Goal: Task Accomplishment & Management: Complete application form

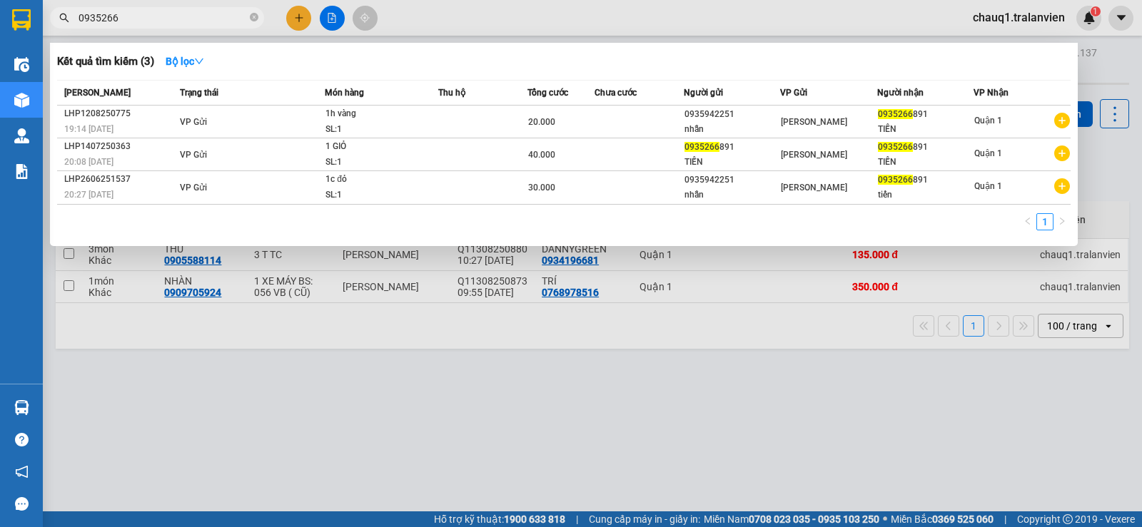
click at [205, 18] on input "0935266" at bounding box center [162, 18] width 168 height 16
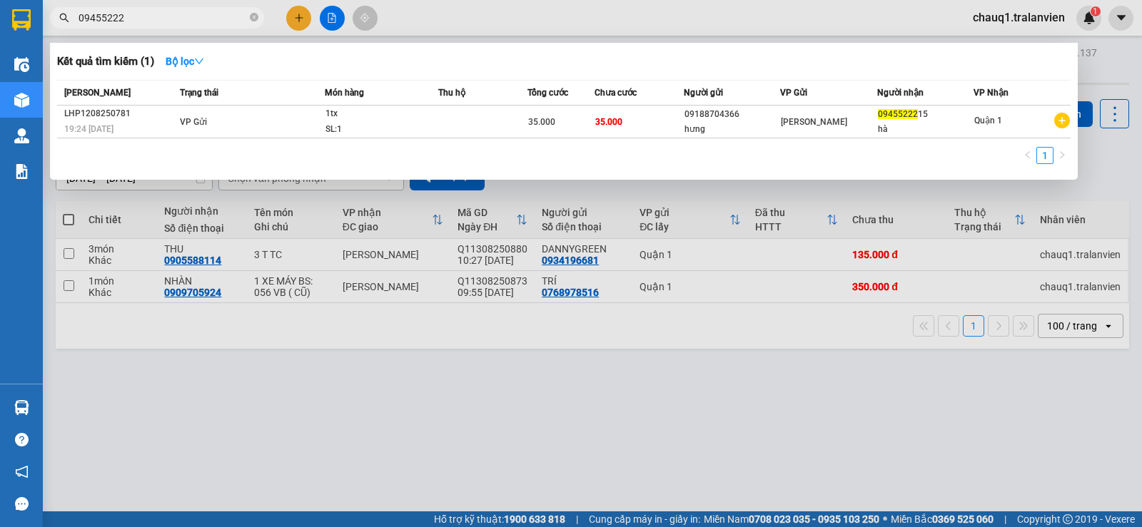
type input "09455222"
click at [299, 24] on div at bounding box center [571, 263] width 1142 height 527
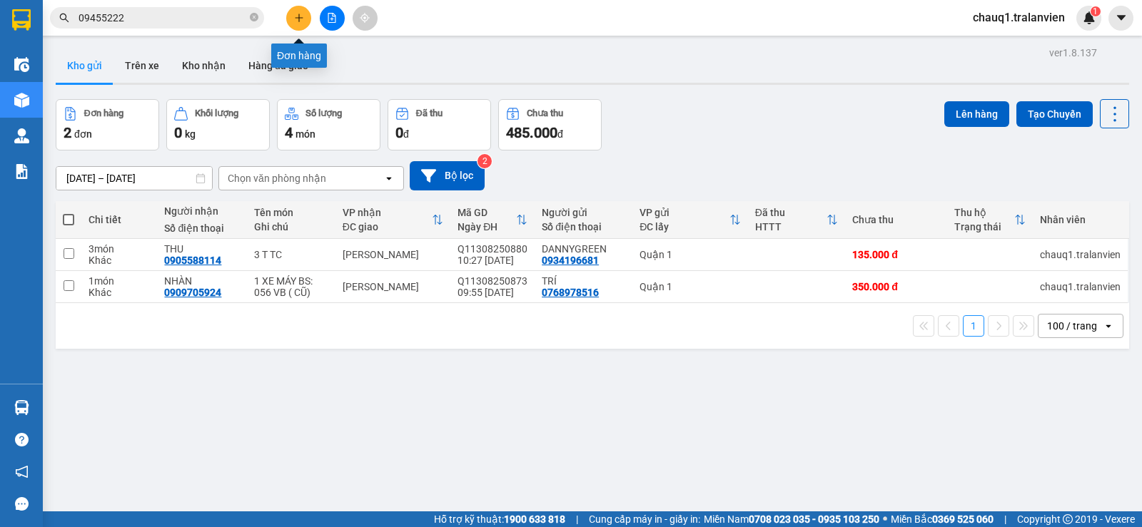
click at [298, 24] on button at bounding box center [298, 18] width 25 height 25
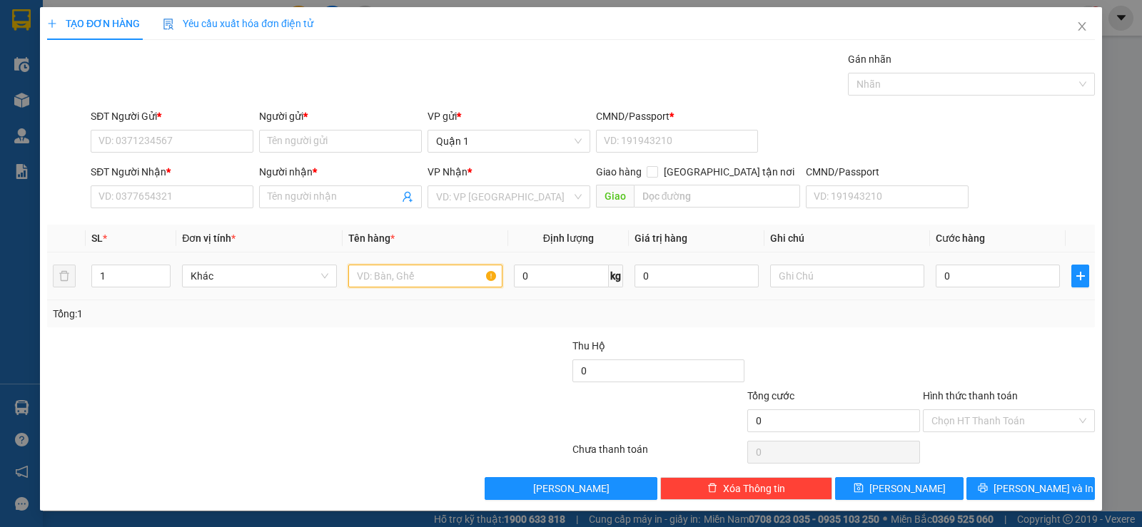
click at [370, 278] on input "text" at bounding box center [425, 276] width 154 height 23
type input "1 T VÀNG"
click at [1003, 278] on input "0" at bounding box center [997, 276] width 124 height 23
type input "4"
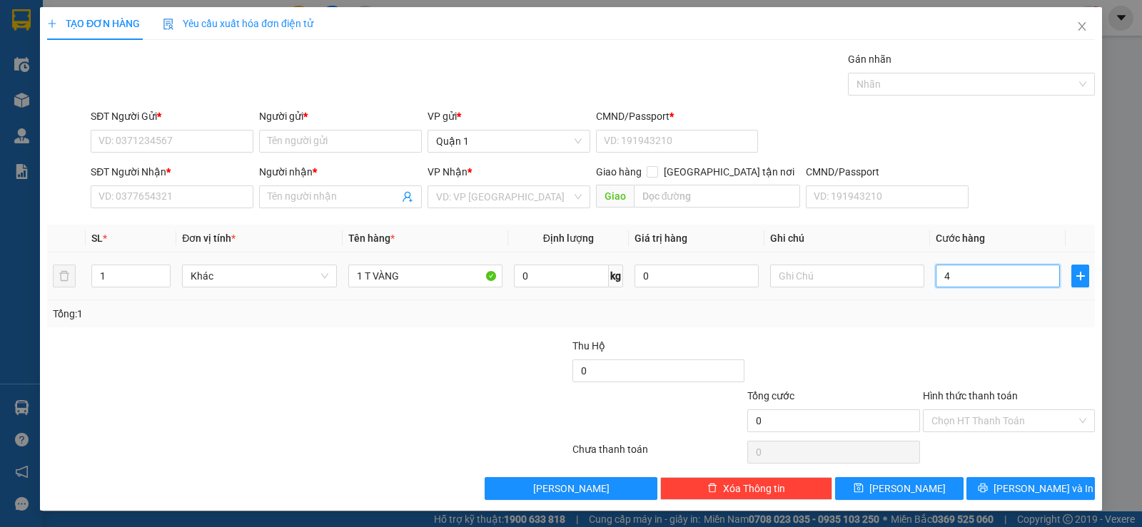
type input "4"
type input "40"
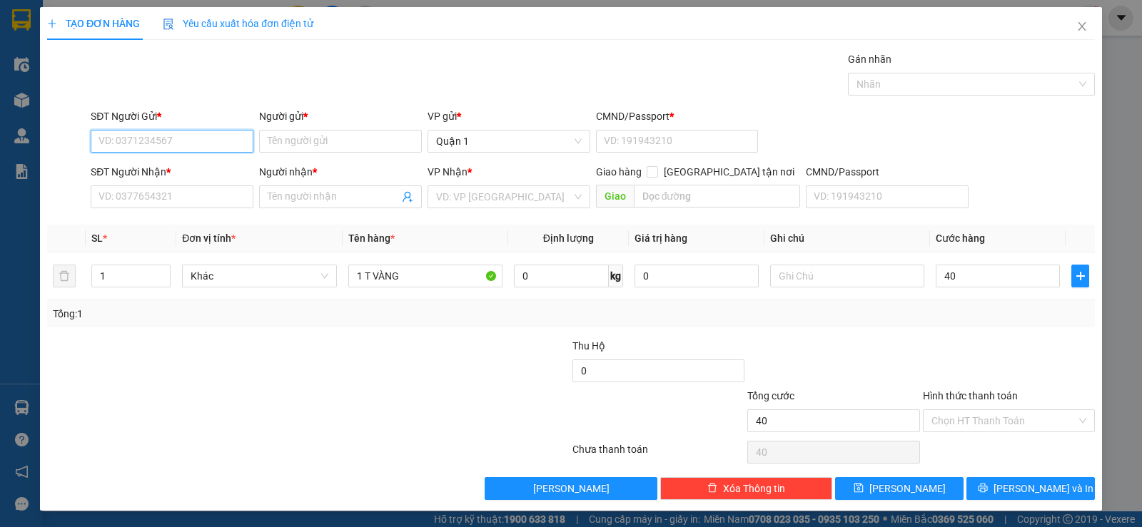
type input "40.000"
click at [144, 136] on input "SĐT Người Gửi *" at bounding box center [172, 141] width 163 height 23
click at [143, 135] on input "SĐT Người Gửi *" at bounding box center [172, 141] width 163 height 23
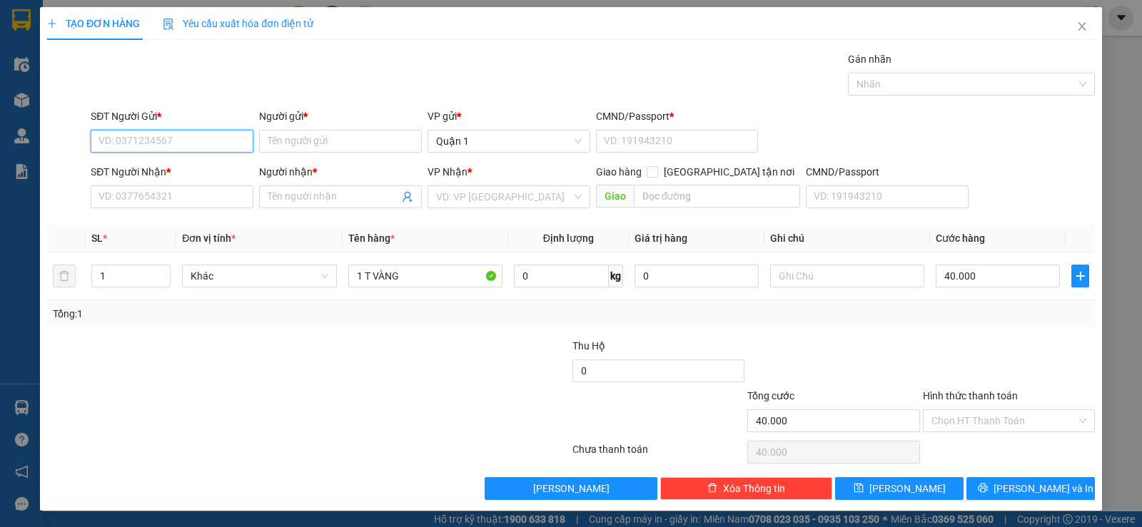
click at [141, 135] on input "SĐT Người Gửi *" at bounding box center [172, 141] width 163 height 23
click at [142, 140] on input "SĐT Người Gửi *" at bounding box center [172, 141] width 163 height 23
click at [946, 322] on div "Tổng: 1" at bounding box center [570, 313] width 1047 height 27
click at [305, 329] on div "Transit Pickup Surcharge Ids Transit Deliver Surcharge Ids Transit Deliver Surc…" at bounding box center [570, 275] width 1047 height 449
click at [434, 343] on div at bounding box center [483, 363] width 175 height 50
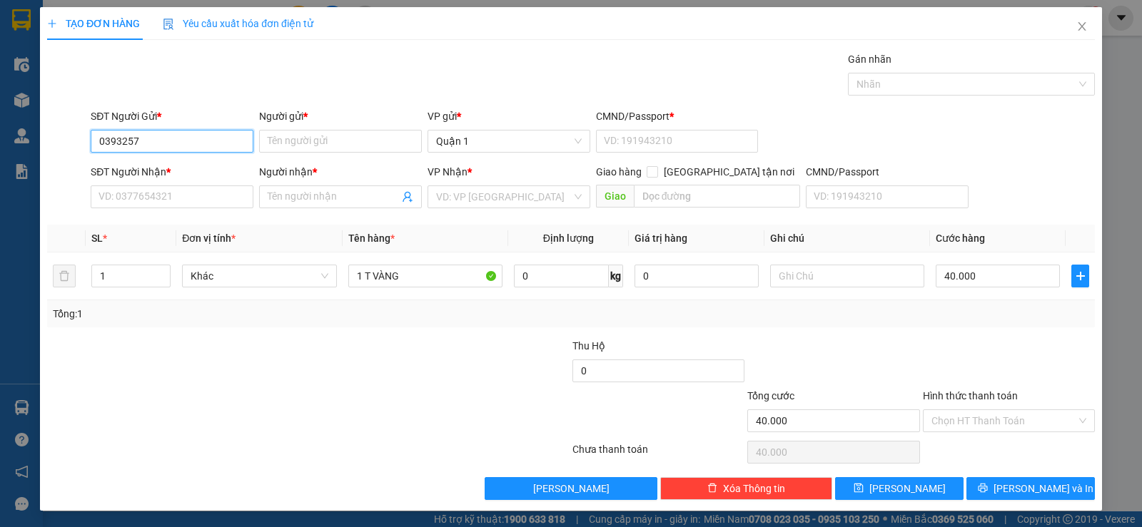
click at [173, 143] on input "0393257" at bounding box center [172, 141] width 163 height 23
type input "0393257043"
click at [279, 143] on input "Người gửi *" at bounding box center [340, 141] width 163 height 23
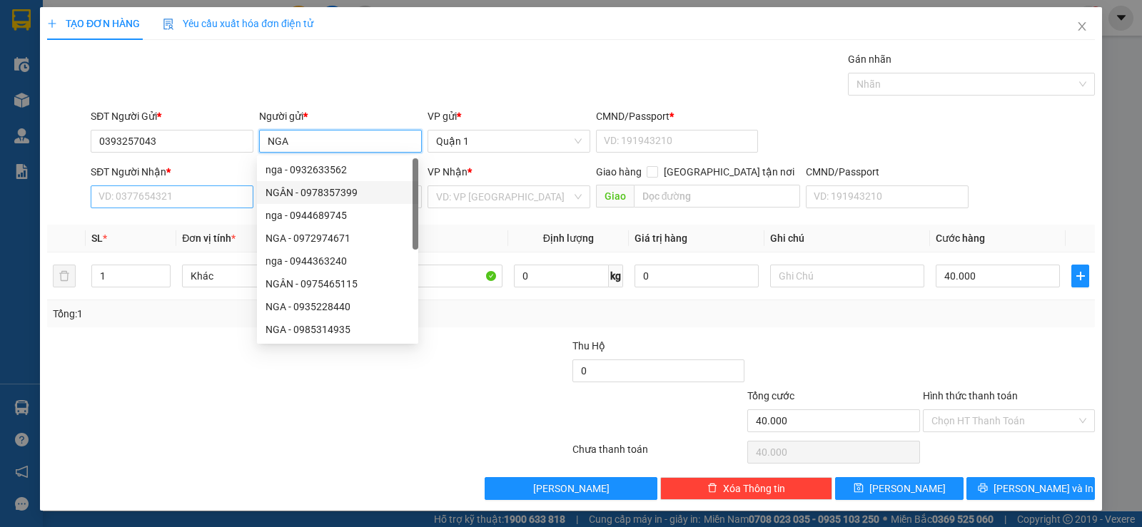
type input "NGA"
click at [187, 194] on input "SĐT Người Nhận *" at bounding box center [172, 196] width 163 height 23
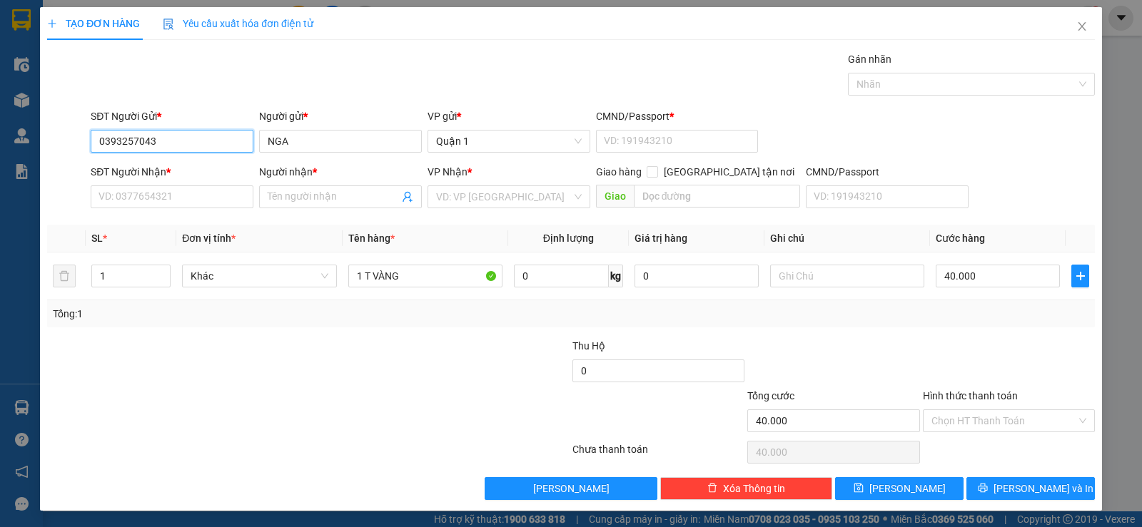
click at [188, 142] on input "0393257043" at bounding box center [172, 141] width 163 height 23
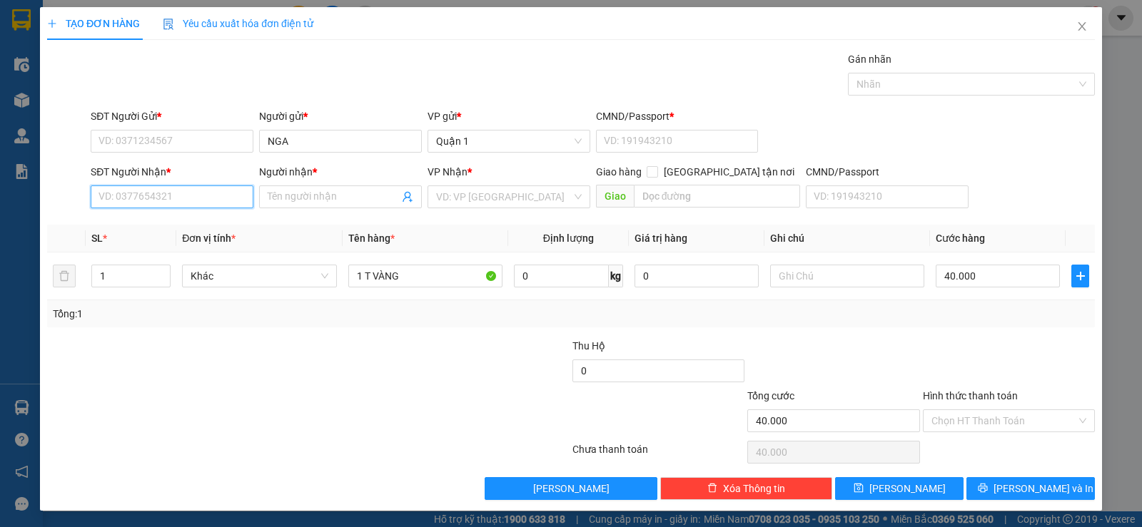
click at [186, 199] on input "SĐT Người Nhận *" at bounding box center [172, 196] width 163 height 23
paste input "0393257043"
type input "0393257043"
drag, startPoint x: 195, startPoint y: 228, endPoint x: 194, endPoint y: 204, distance: 23.6
click at [194, 216] on div "0393257043 - NGA" at bounding box center [170, 225] width 161 height 23
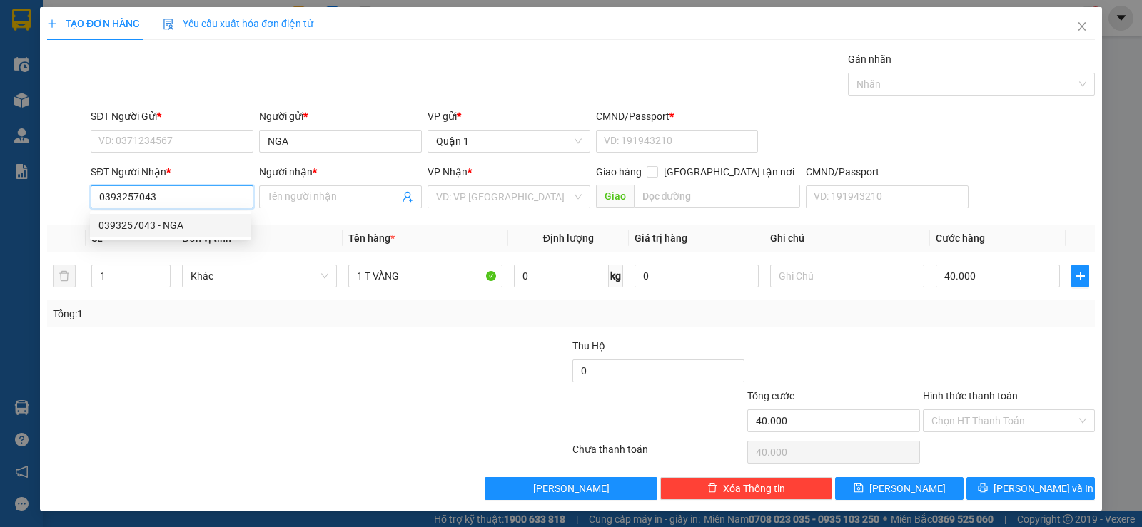
type input "NGA"
type input "0393257043"
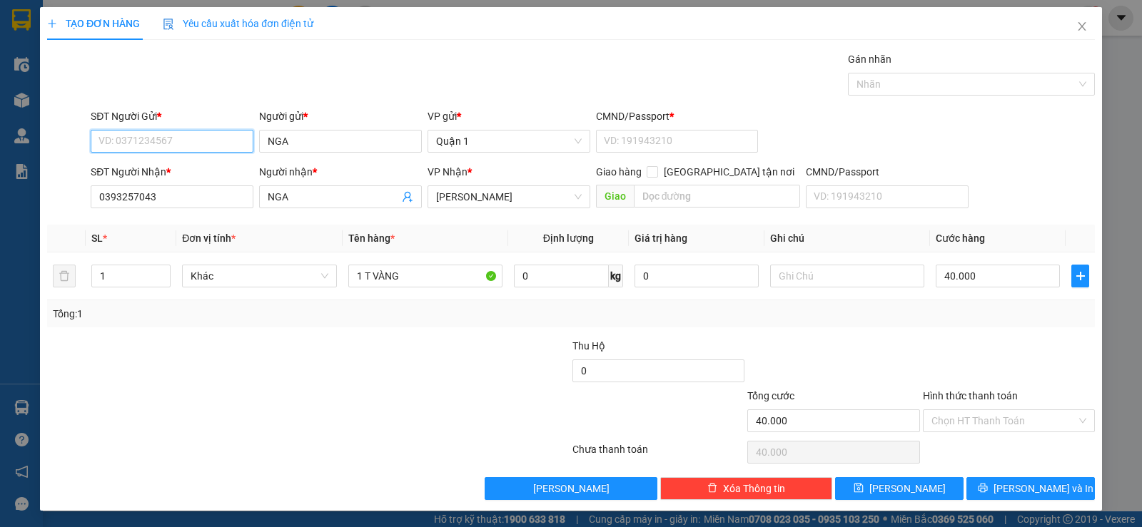
click at [190, 143] on input "SĐT Người Gửi *" at bounding box center [172, 141] width 163 height 23
click at [200, 169] on div "0888258182 - CTY SAO SÁNG" at bounding box center [170, 170] width 144 height 16
type input "0888258182"
type input "CTY SAO SÁNG"
type input "1"
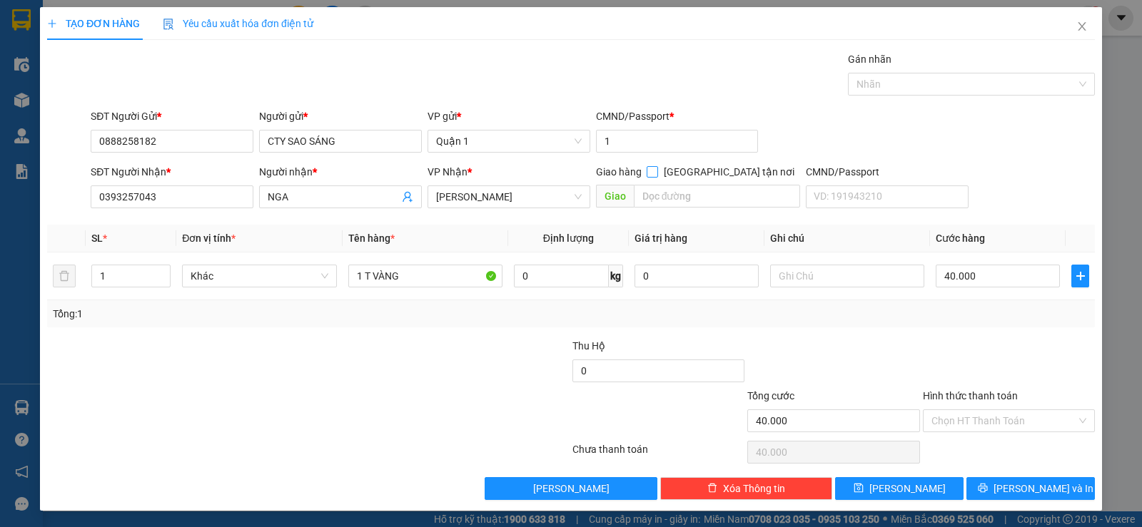
click at [656, 173] on input "[GEOGRAPHIC_DATA][PERSON_NAME] nơi" at bounding box center [651, 171] width 10 height 10
checkbox input "true"
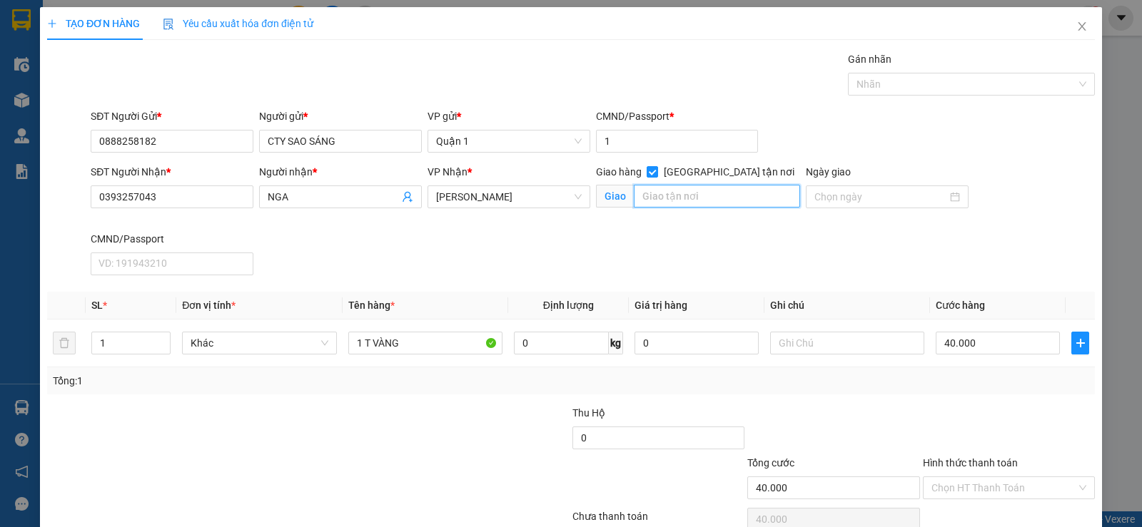
click at [696, 198] on input "text" at bounding box center [717, 196] width 167 height 23
type input "54 LÊ QUÝ ĐÔN"
click at [730, 169] on span "[GEOGRAPHIC_DATA][PERSON_NAME] nơi" at bounding box center [729, 172] width 142 height 16
click at [656, 169] on input "[GEOGRAPHIC_DATA][PERSON_NAME] nơi" at bounding box center [651, 171] width 10 height 10
checkbox input "false"
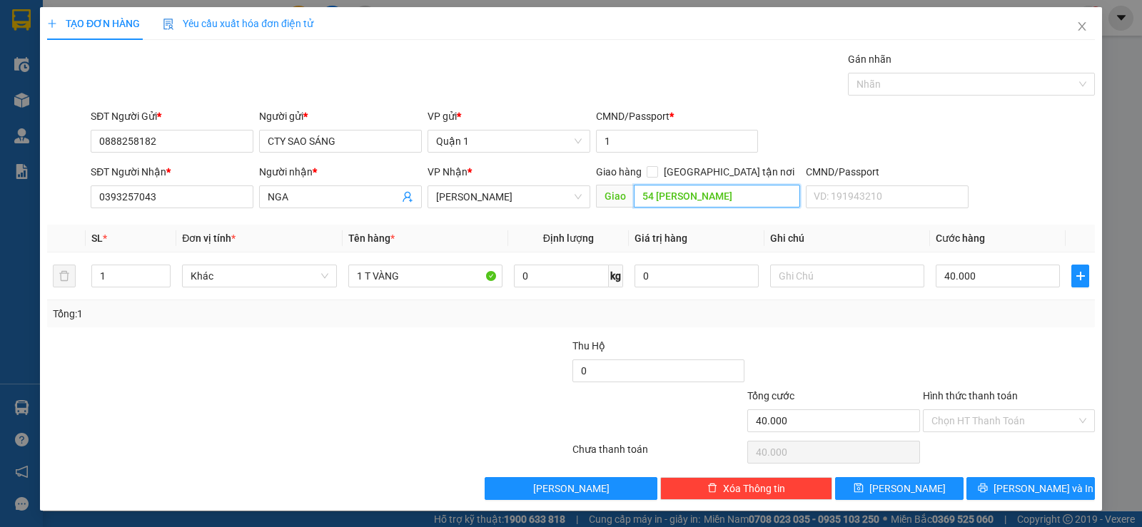
click at [706, 198] on input "54 LÊ QUÝ ĐÔN" at bounding box center [717, 196] width 167 height 23
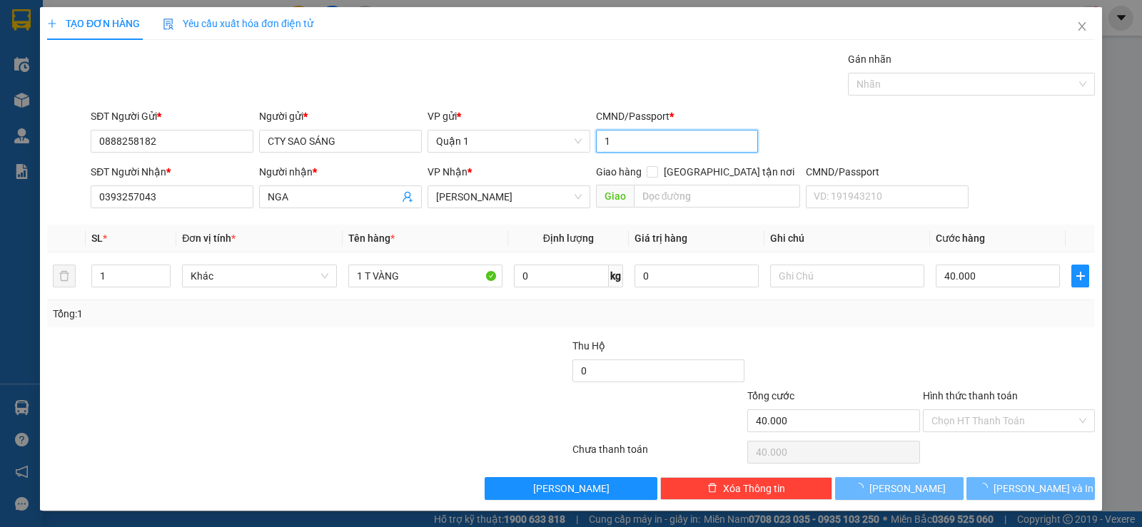
click at [730, 137] on input "1" at bounding box center [677, 141] width 163 height 23
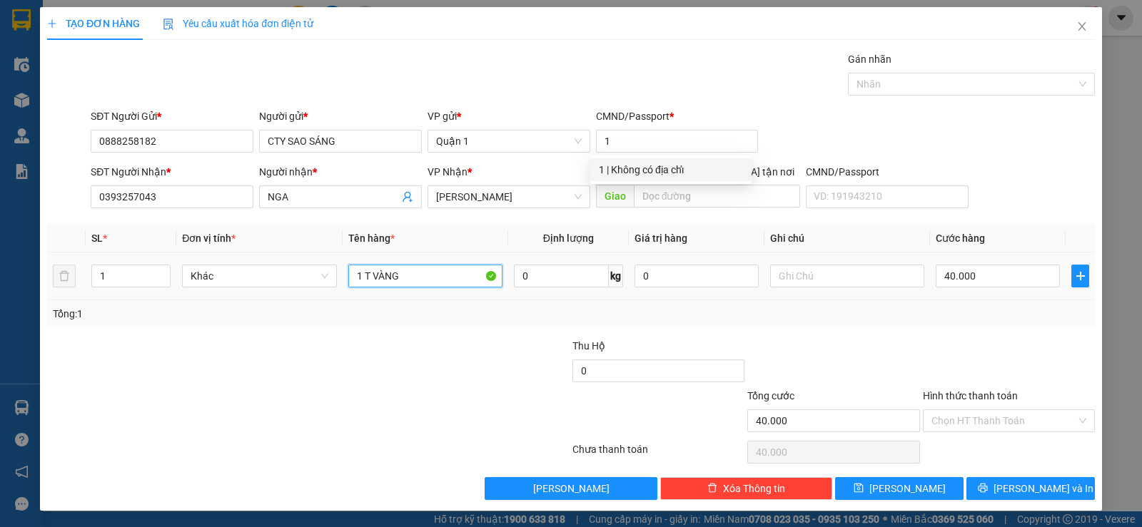
click at [434, 280] on input "1 T VÀNG" at bounding box center [425, 276] width 154 height 23
click at [431, 340] on div at bounding box center [483, 363] width 175 height 50
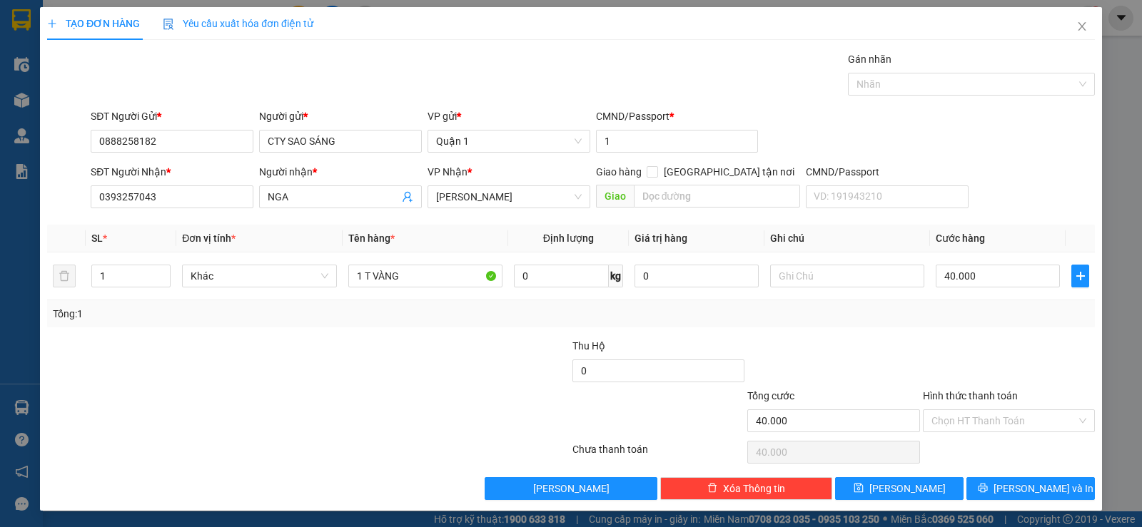
click at [431, 340] on div at bounding box center [483, 363] width 175 height 50
click at [434, 338] on div at bounding box center [483, 363] width 175 height 50
click at [391, 345] on div at bounding box center [221, 363] width 350 height 50
click at [412, 276] on input "1 T VÀNG" at bounding box center [425, 276] width 154 height 23
click at [167, 195] on input "0393257043" at bounding box center [172, 196] width 163 height 23
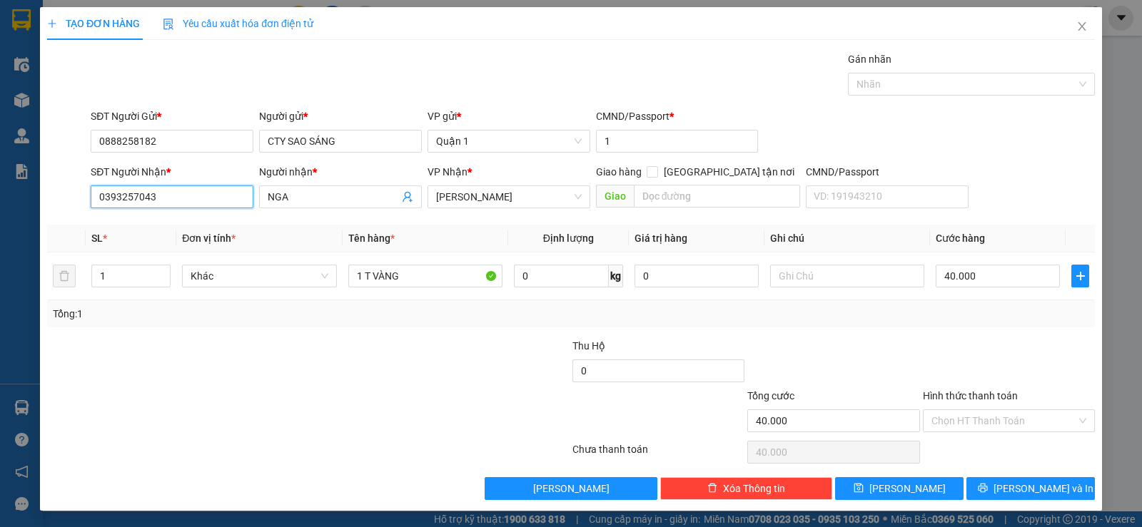
click at [167, 195] on input "0393257043" at bounding box center [172, 196] width 163 height 23
click at [981, 317] on div "Tổng: 1" at bounding box center [571, 314] width 1036 height 16
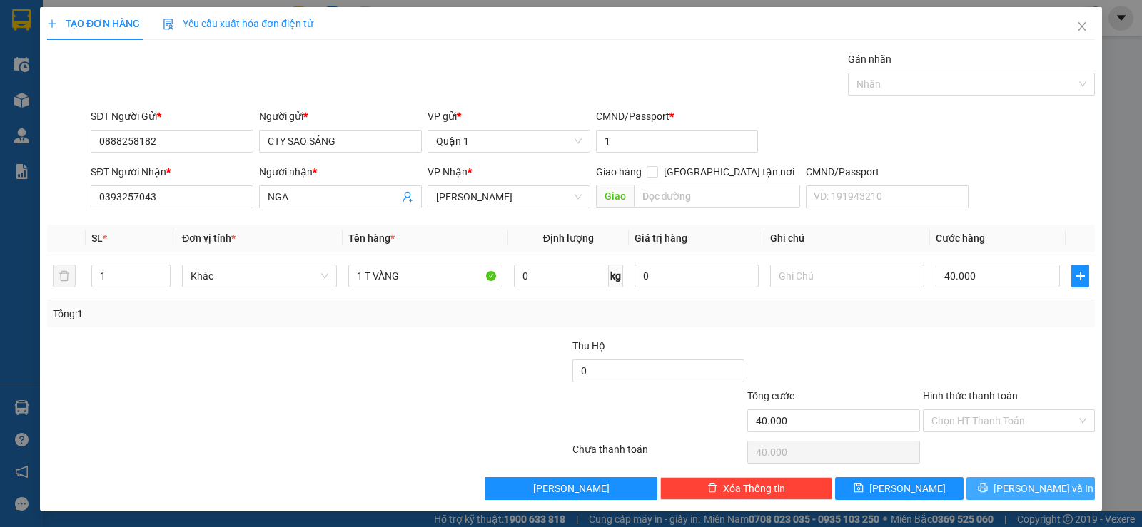
click at [1010, 489] on span "[PERSON_NAME] và In" at bounding box center [1043, 489] width 100 height 16
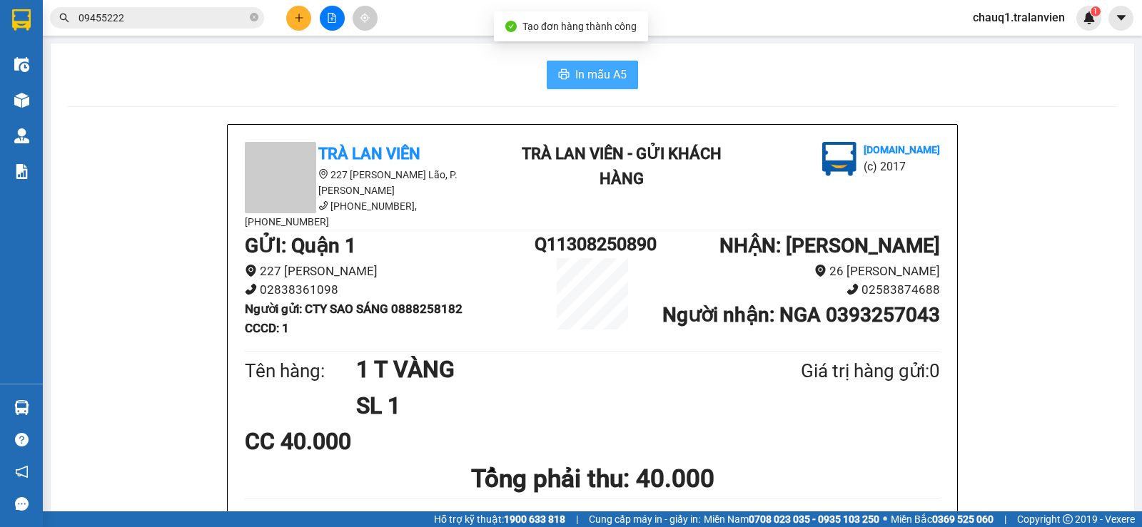
click at [575, 69] on span "In mẫu A5" at bounding box center [600, 75] width 51 height 18
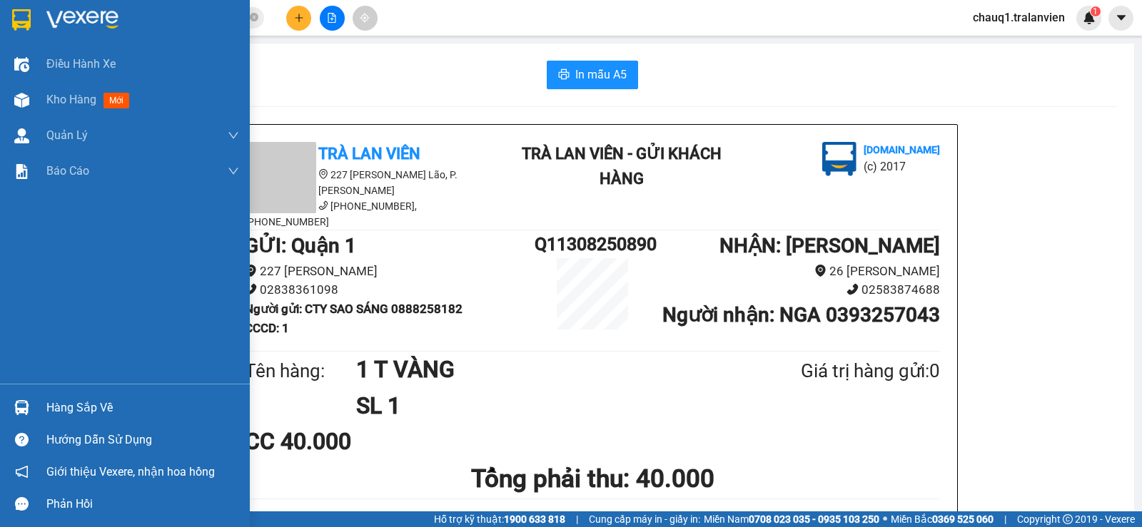
click at [14, 14] on img at bounding box center [21, 19] width 19 height 21
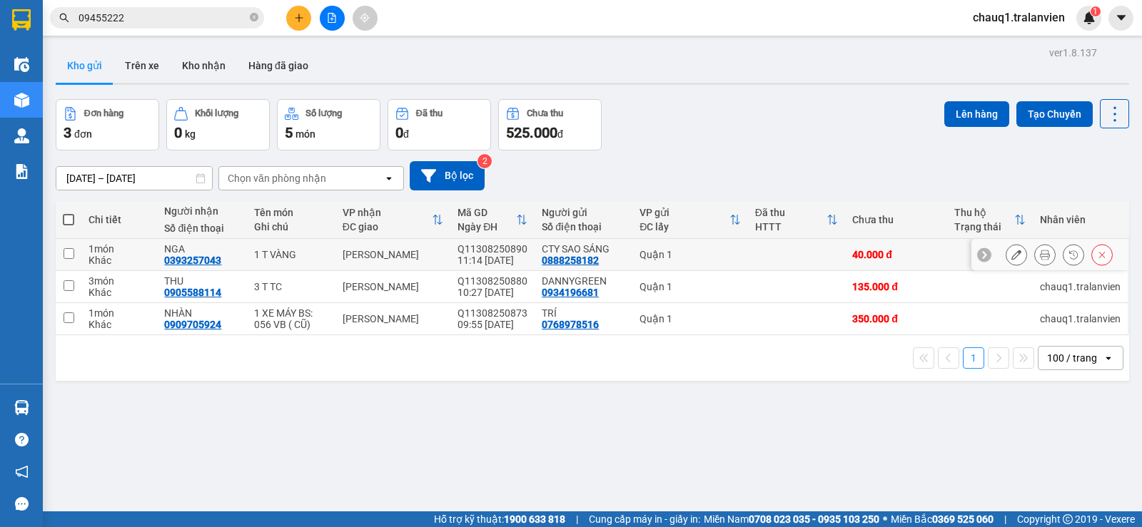
click at [1011, 253] on icon at bounding box center [1016, 255] width 10 height 10
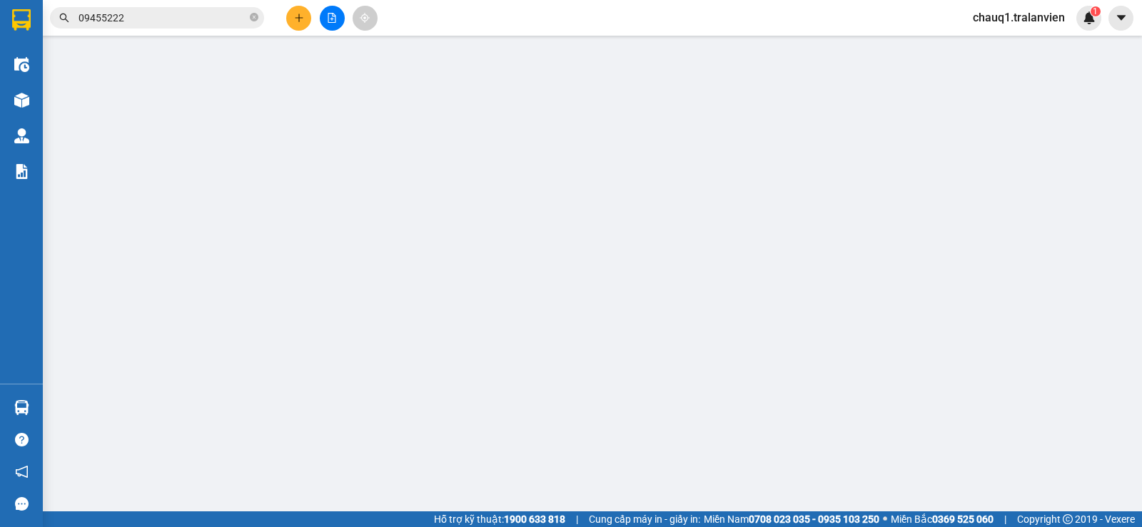
type input "0888258182"
type input "CTY SAO SÁNG"
type input "1"
type input "0393257043"
type input "NGA"
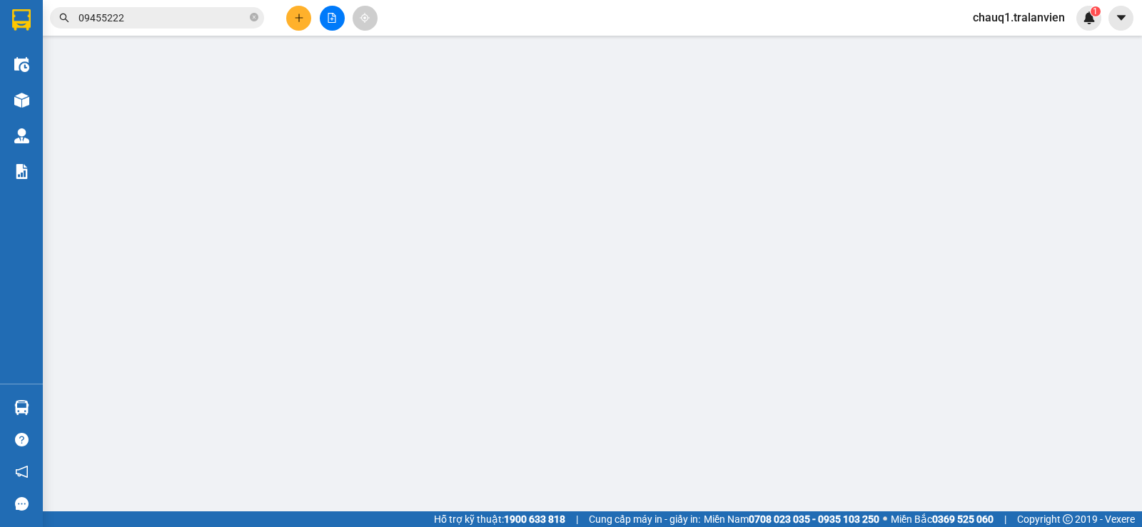
type input "40.000"
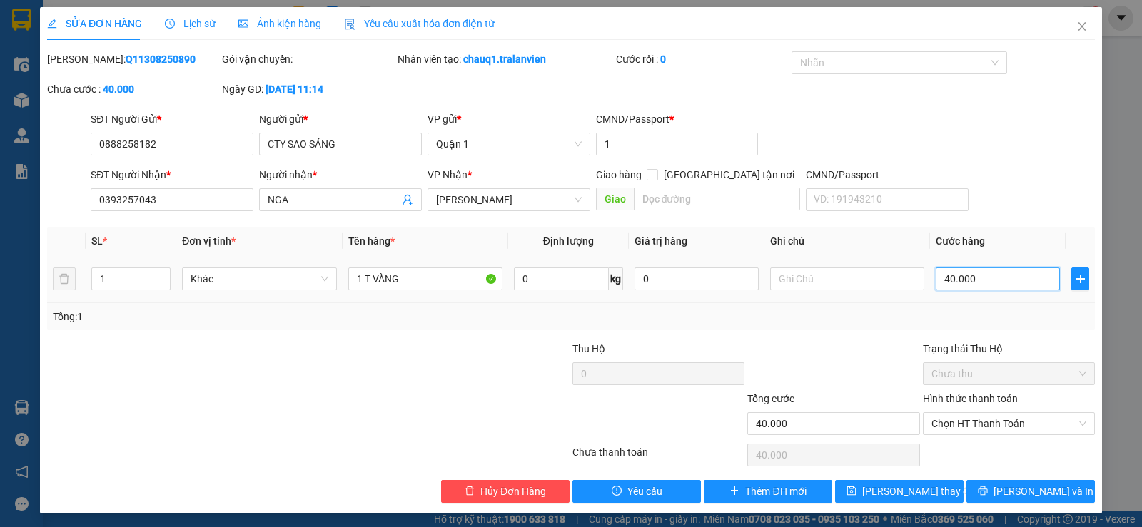
click at [968, 280] on input "40.000" at bounding box center [997, 279] width 124 height 23
type input "5"
type input "50"
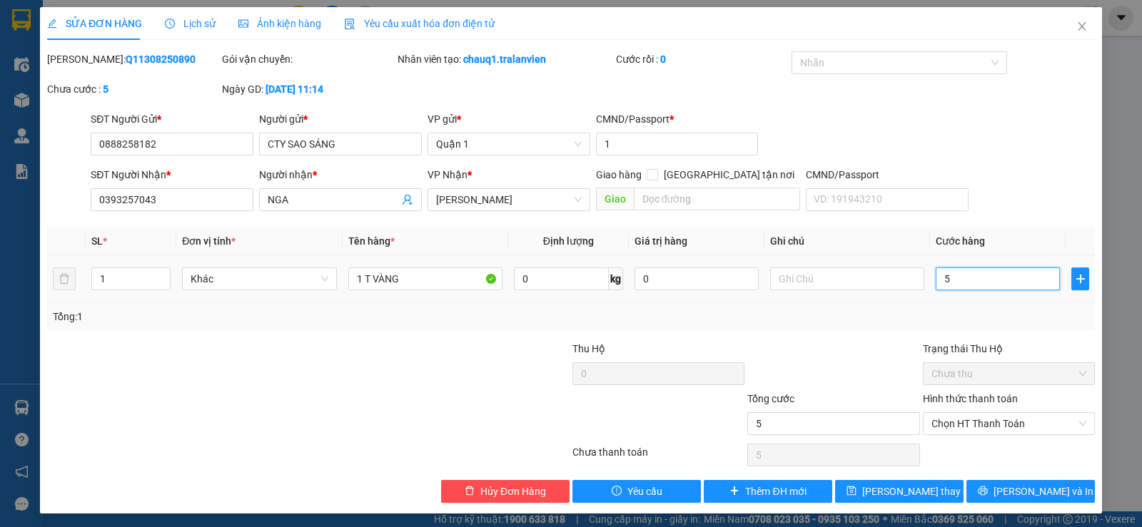
type input "50"
type input "50.000"
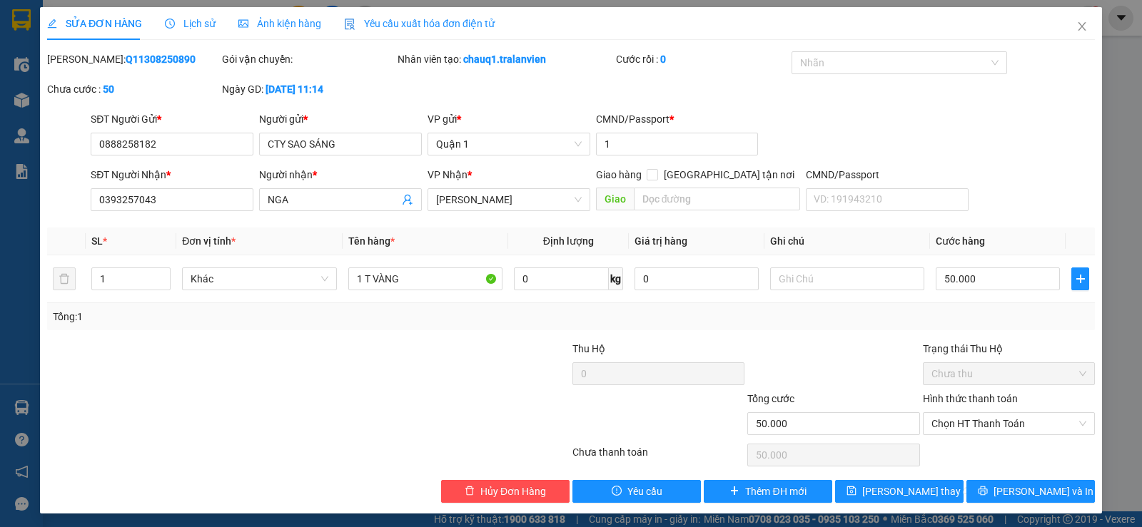
drag, startPoint x: 824, startPoint y: 334, endPoint x: 831, endPoint y: 346, distance: 14.1
click at [825, 334] on div "Total Paid Fee 0 Total UnPaid Fee 40.000 Cash Collection Total Fee Mã ĐH: Q1130…" at bounding box center [570, 277] width 1047 height 452
click at [888, 492] on span "Lưu thay đổi" at bounding box center [919, 492] width 114 height 16
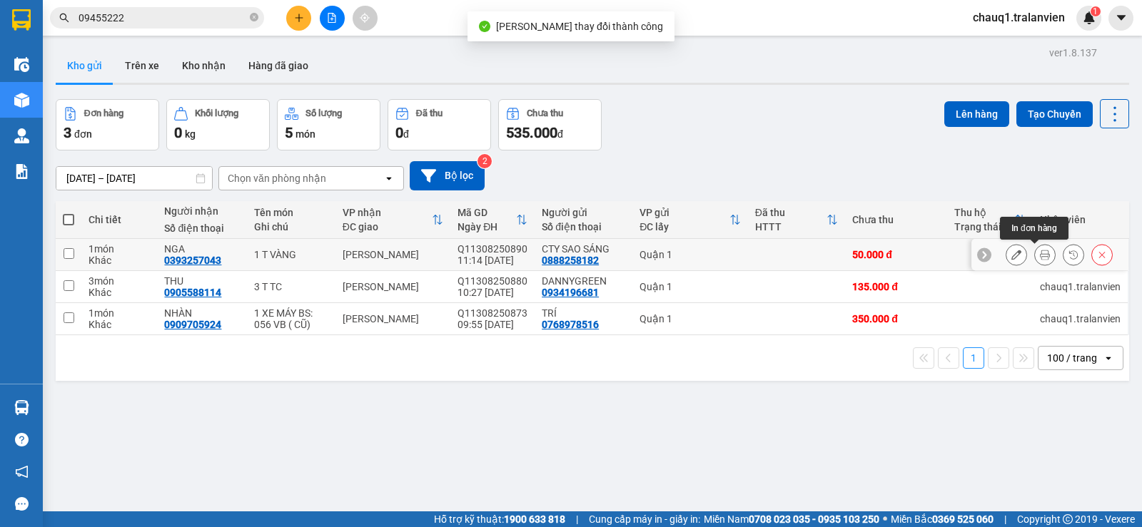
click at [1039, 256] on icon at bounding box center [1044, 255] width 10 height 10
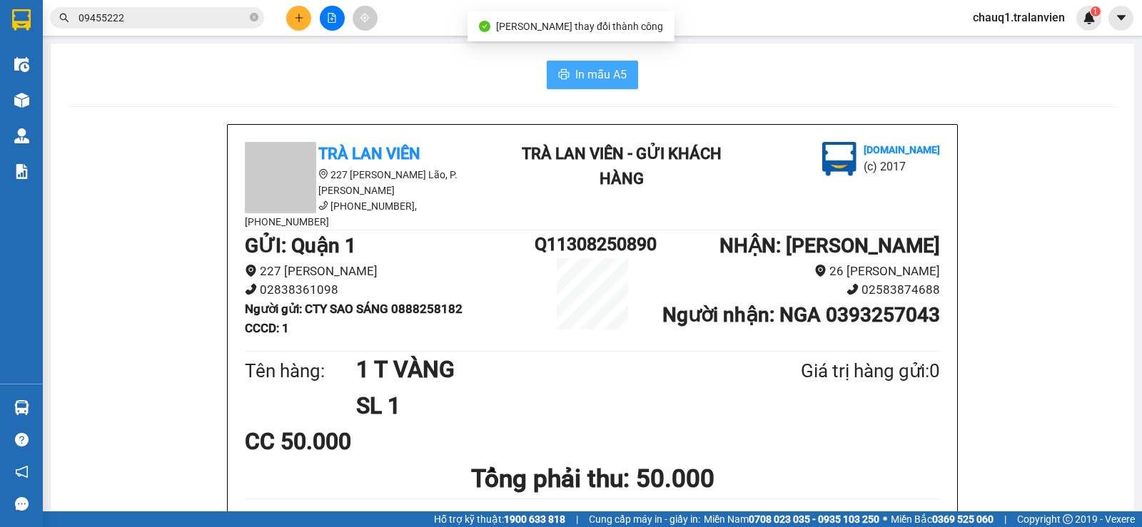
click at [575, 71] on span "In mẫu A5" at bounding box center [600, 75] width 51 height 18
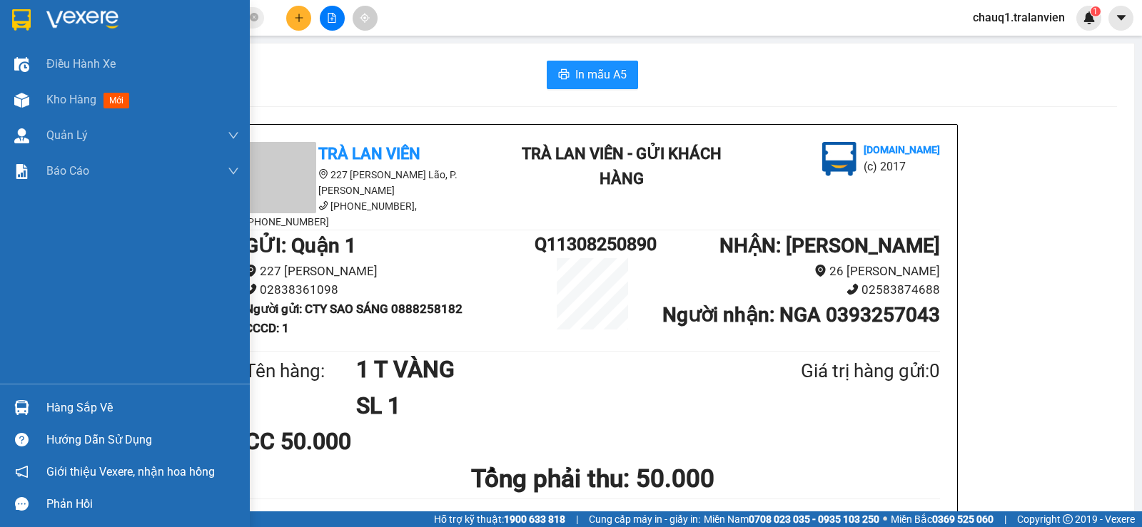
click at [32, 17] on div at bounding box center [21, 19] width 25 height 25
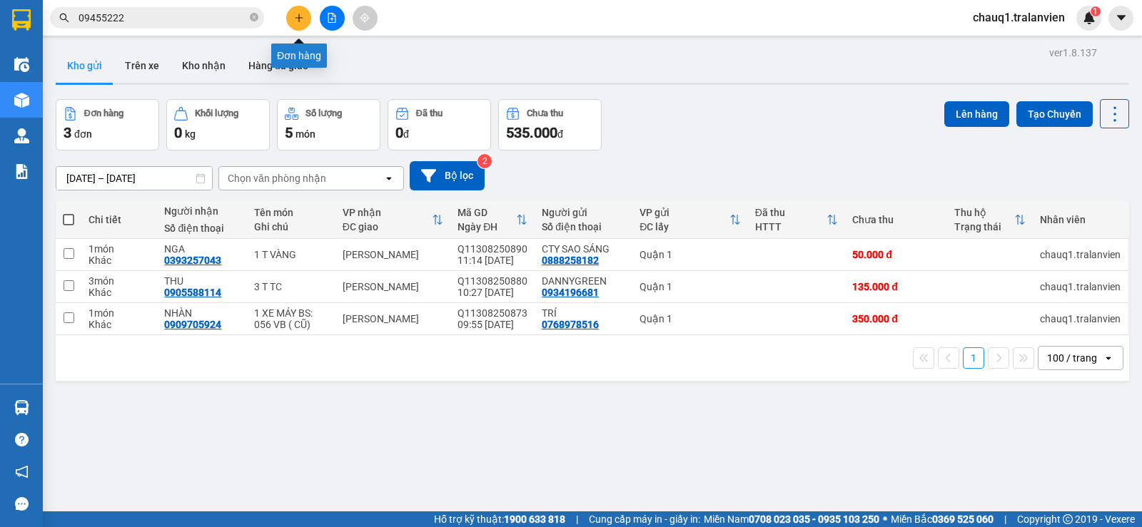
click at [305, 24] on button at bounding box center [298, 18] width 25 height 25
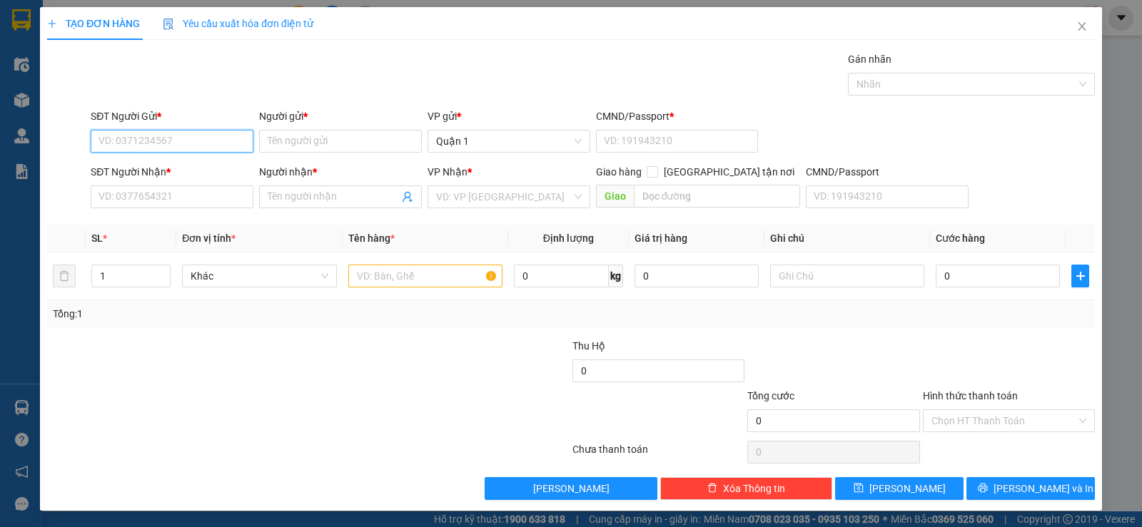
click at [179, 131] on input "SĐT Người Gửi *" at bounding box center [172, 141] width 163 height 23
click at [150, 138] on input "SĐT Người Gửi *" at bounding box center [172, 141] width 163 height 23
type input "0373680880"
drag, startPoint x: 277, startPoint y: 141, endPoint x: 294, endPoint y: 146, distance: 17.6
click at [283, 142] on input "Người gửi *" at bounding box center [340, 141] width 163 height 23
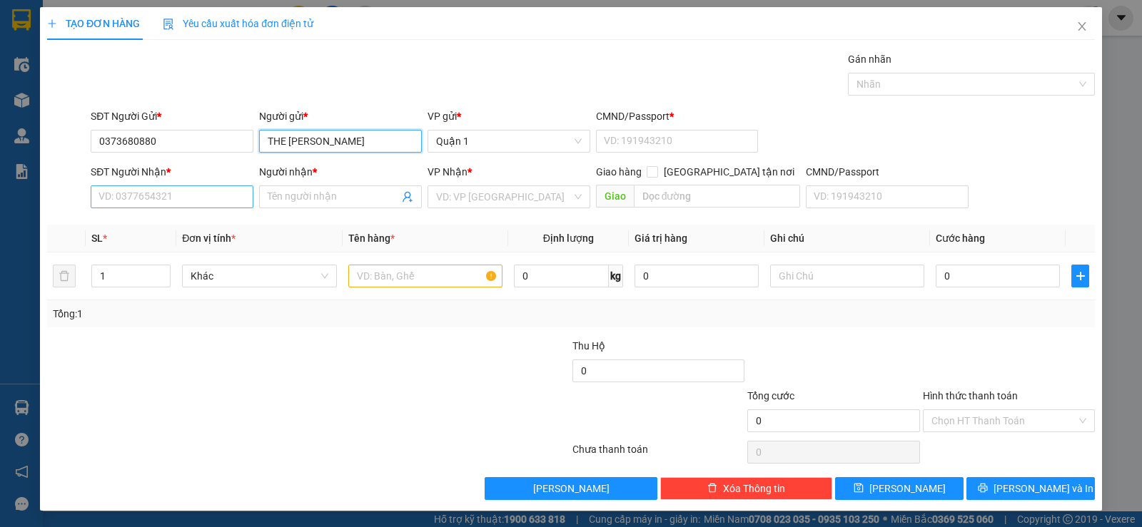
type input "THE DOUGH HANN"
drag, startPoint x: 151, startPoint y: 195, endPoint x: 168, endPoint y: 200, distance: 17.8
click at [157, 197] on input "SĐT Người Nhận *" at bounding box center [172, 196] width 163 height 23
type input "0909995007"
click at [298, 190] on input "Người nhận *" at bounding box center [333, 197] width 131 height 16
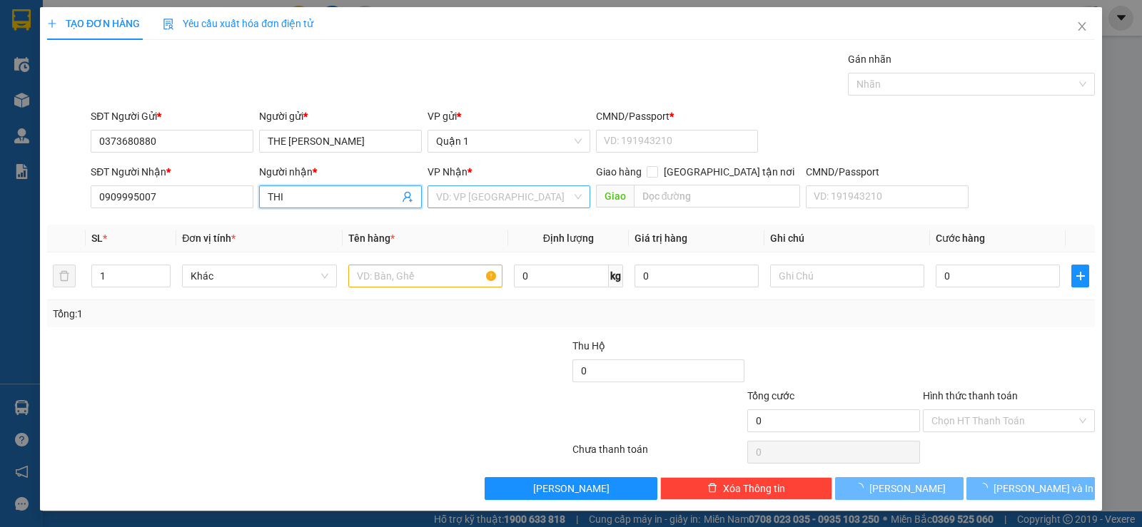
type input "THI"
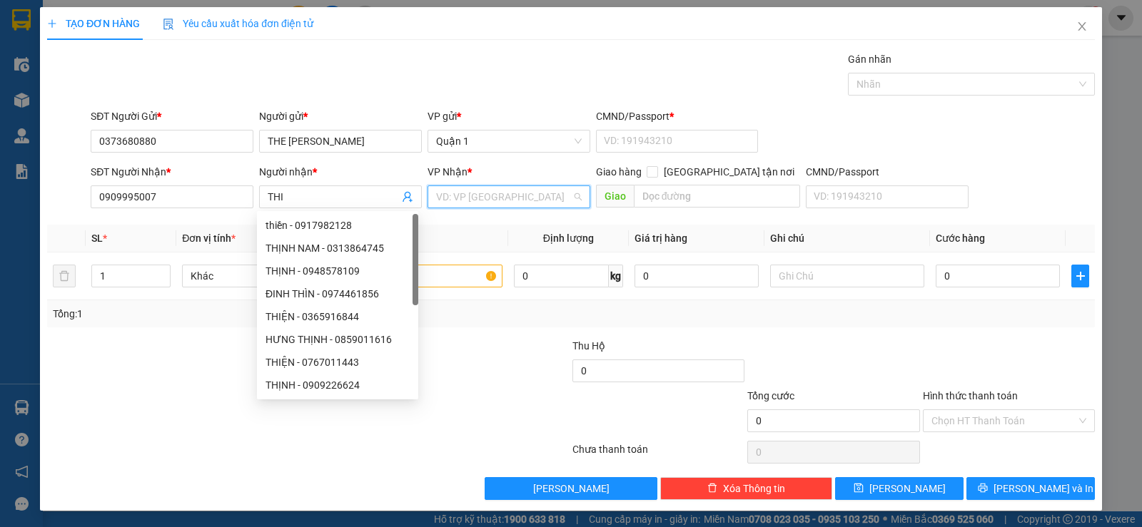
click at [476, 195] on input "search" at bounding box center [504, 196] width 136 height 21
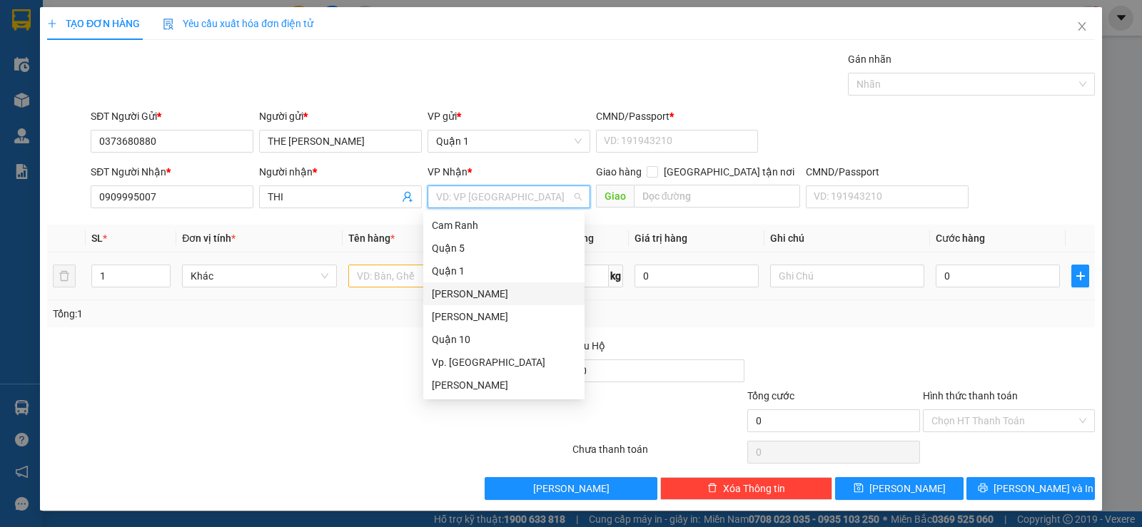
drag, startPoint x: 477, startPoint y: 290, endPoint x: 394, endPoint y: 273, distance: 84.4
click at [460, 290] on div "[PERSON_NAME]" at bounding box center [504, 294] width 144 height 16
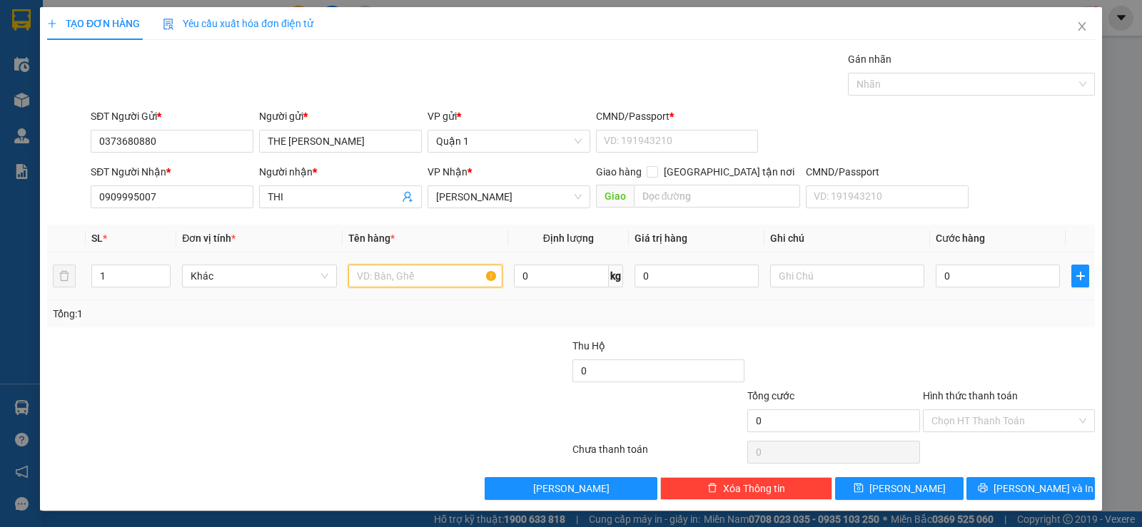
click at [387, 273] on input "text" at bounding box center [425, 276] width 154 height 23
type input "1 TX"
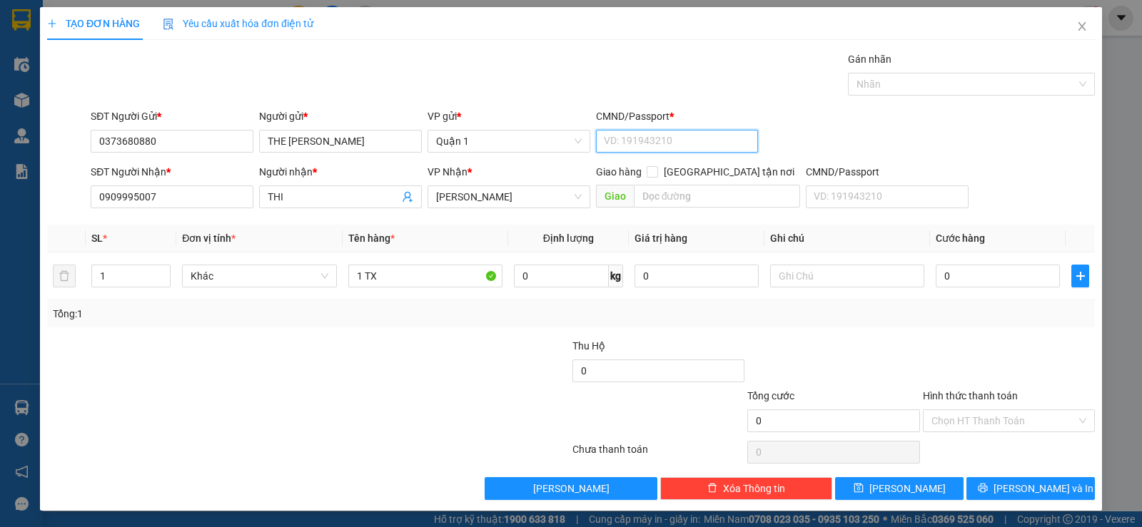
click at [626, 151] on input "CMND/Passport *" at bounding box center [677, 141] width 163 height 23
type input "1"
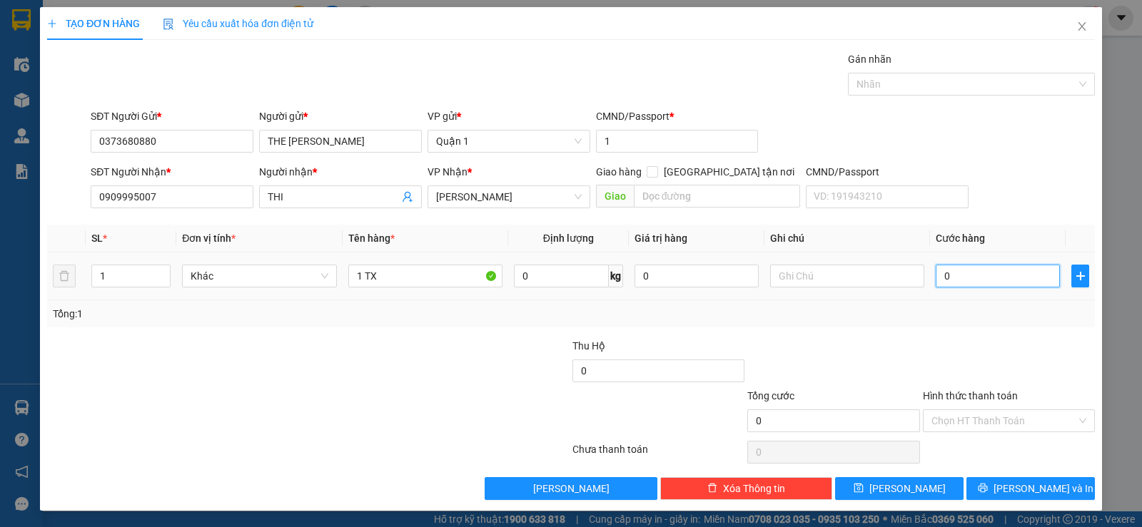
click at [995, 271] on input "0" at bounding box center [997, 276] width 124 height 23
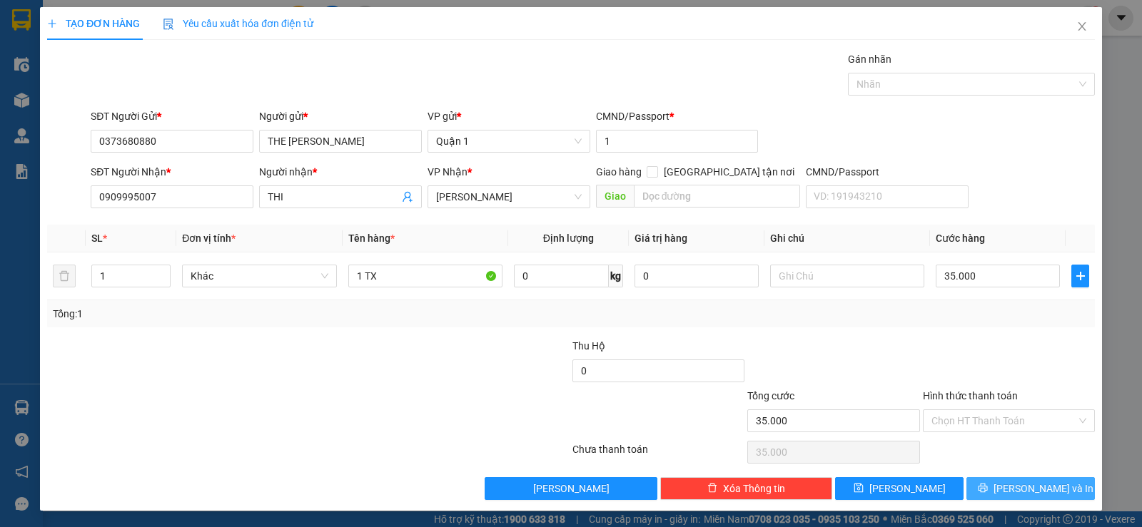
click at [1013, 482] on span "[PERSON_NAME] và In" at bounding box center [1043, 489] width 100 height 16
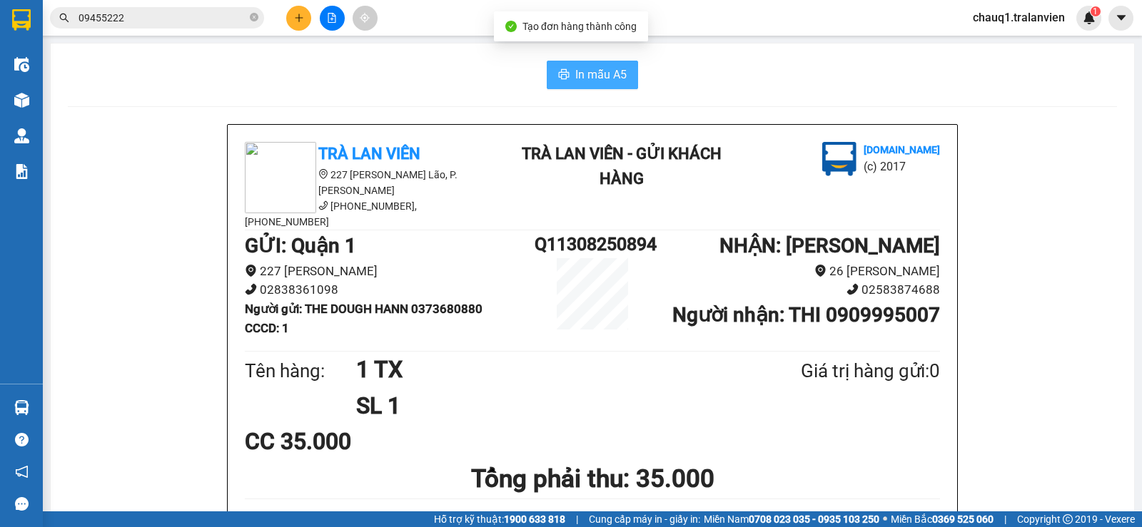
click at [558, 71] on icon "printer" at bounding box center [563, 73] width 11 height 11
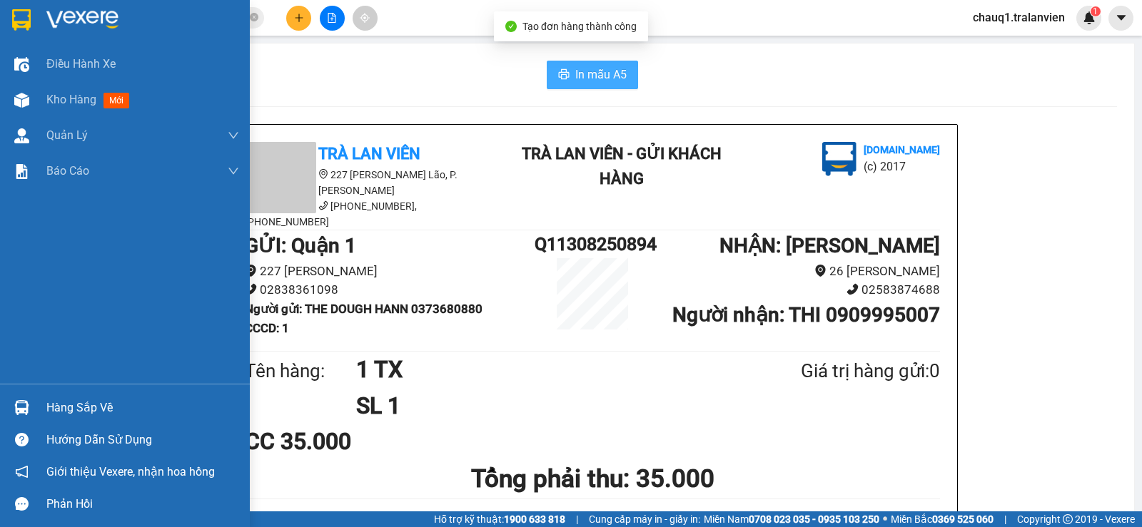
drag, startPoint x: 260, startPoint y: 94, endPoint x: 10, endPoint y: 24, distance: 260.2
click at [10, 24] on div at bounding box center [21, 19] width 25 height 25
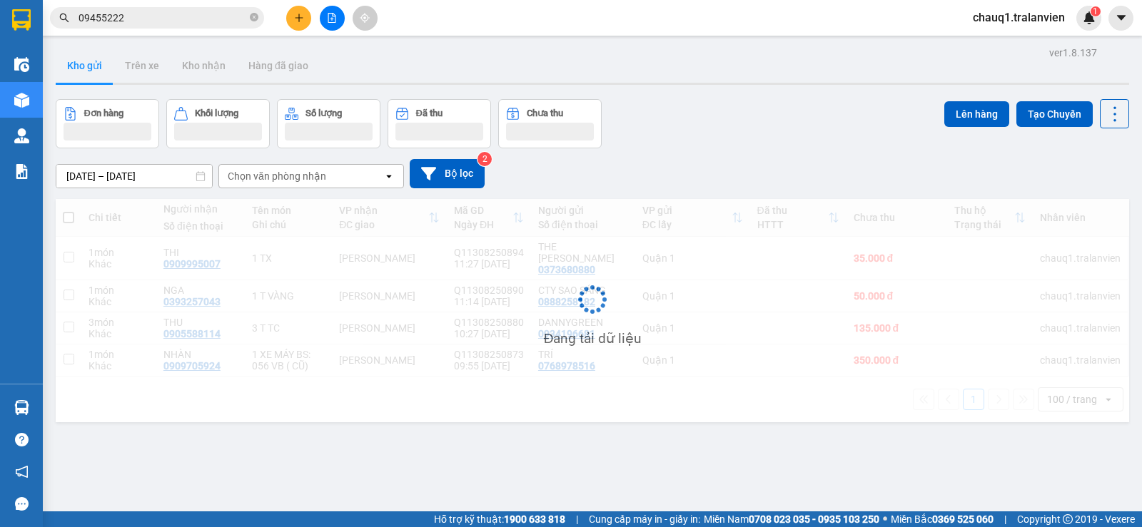
click at [840, 110] on div "Đơn hàng Khối lượng Số lượng Đã thu Chưa thu Lên hàng Tạo Chuyến" at bounding box center [592, 123] width 1073 height 49
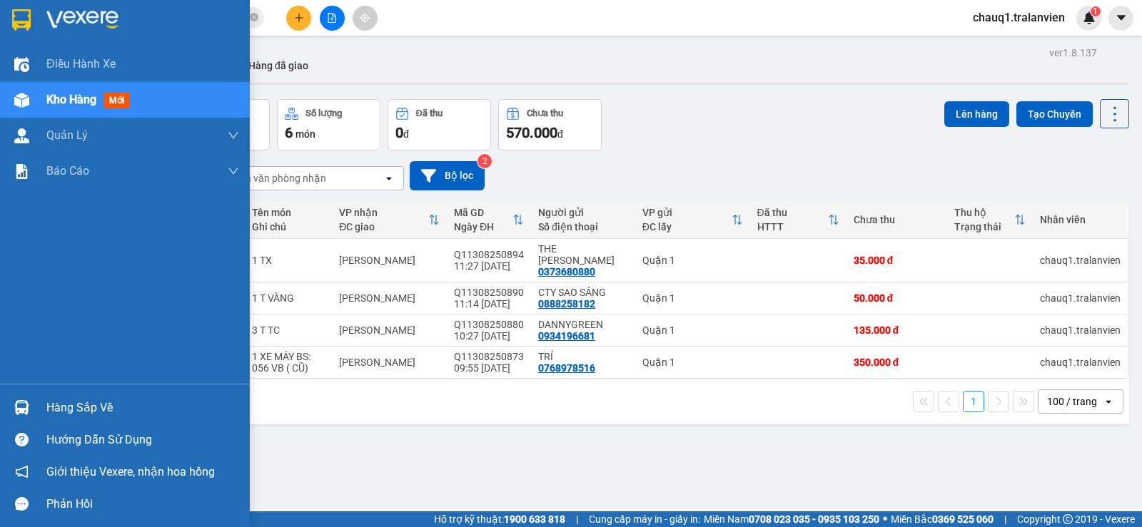
click at [16, 15] on img at bounding box center [21, 19] width 19 height 21
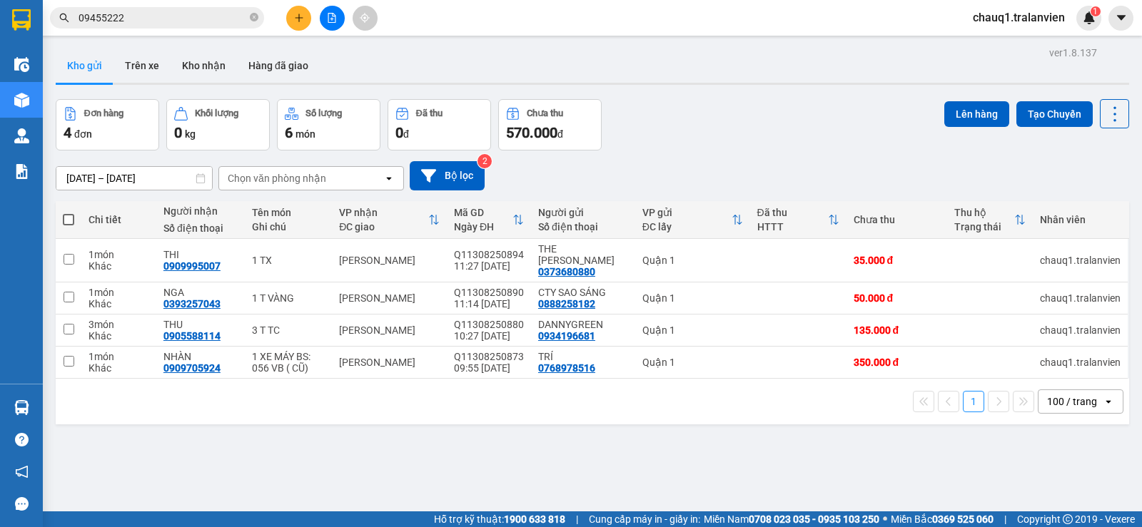
click at [778, 148] on div "Đơn hàng 4 đơn Khối lượng 0 kg Số lượng 6 món Đã thu 0 đ Chưa thu 570.000 đ Lên…" at bounding box center [592, 124] width 1073 height 51
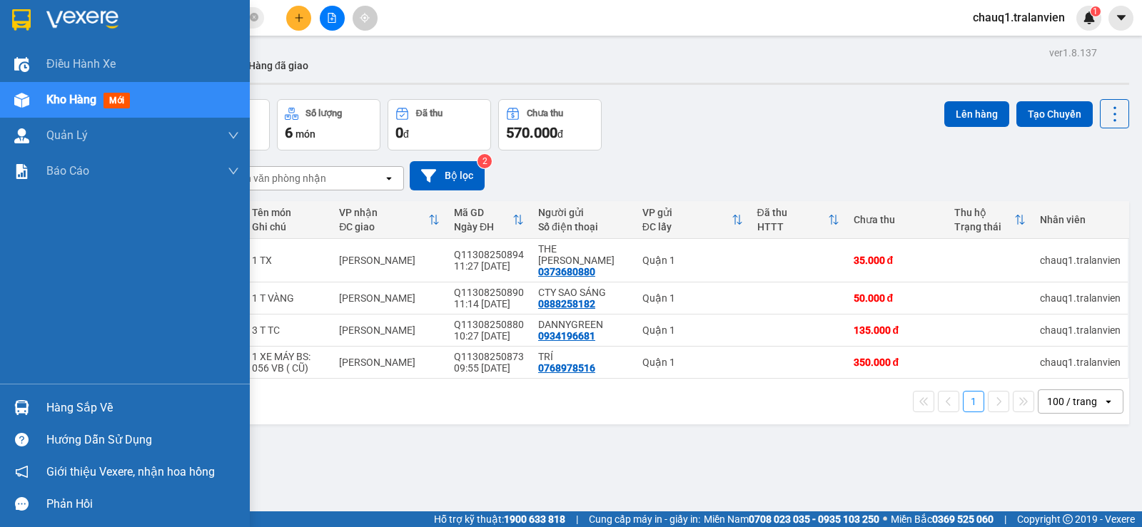
click at [21, 17] on img at bounding box center [21, 19] width 19 height 21
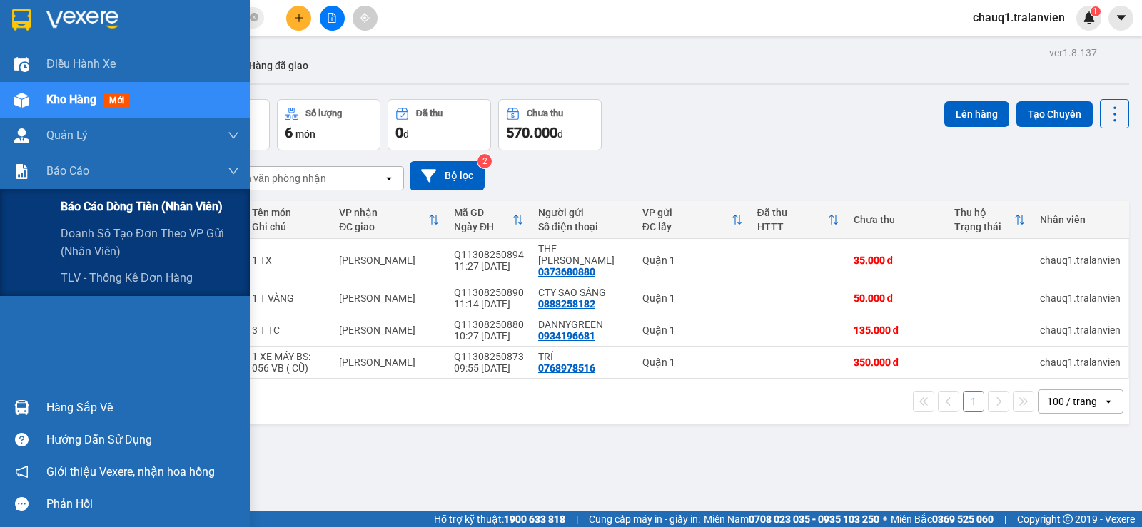
click at [143, 210] on span "Báo cáo dòng tiền (nhân viên)" at bounding box center [142, 207] width 162 height 18
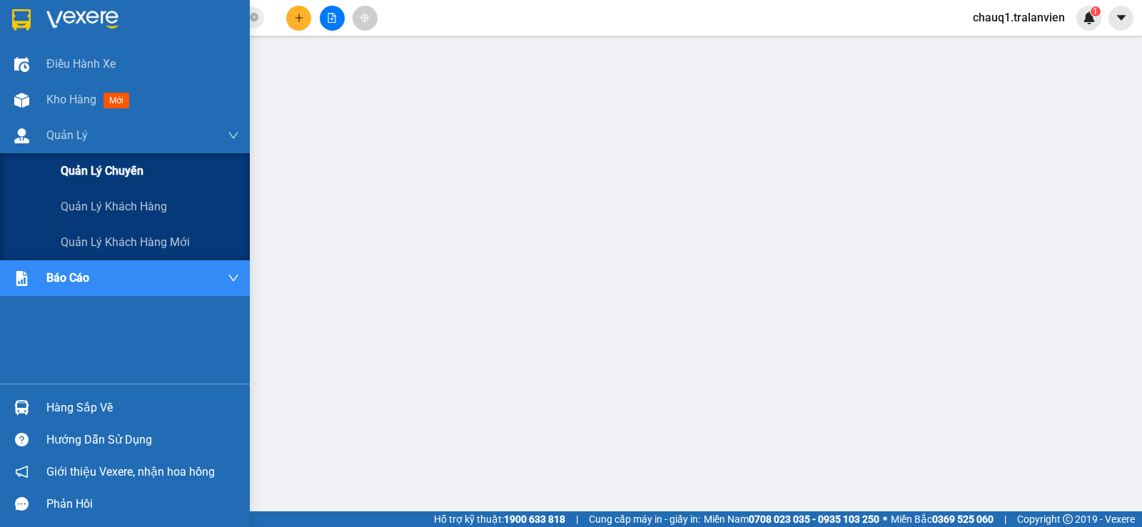
click at [136, 169] on span "Quản lý chuyến" at bounding box center [102, 171] width 83 height 18
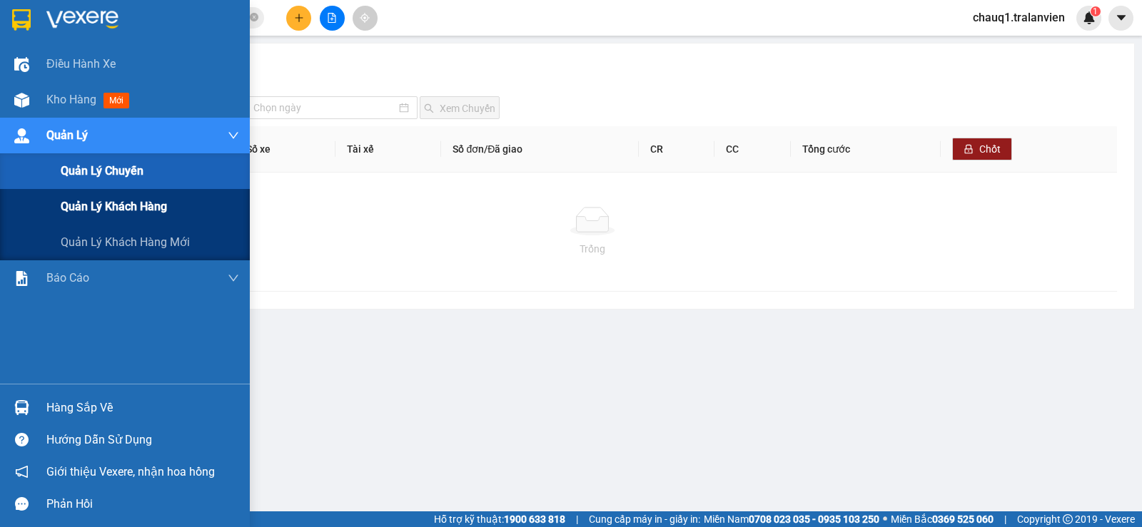
click at [147, 210] on span "Quản lý khách hàng" at bounding box center [114, 207] width 106 height 18
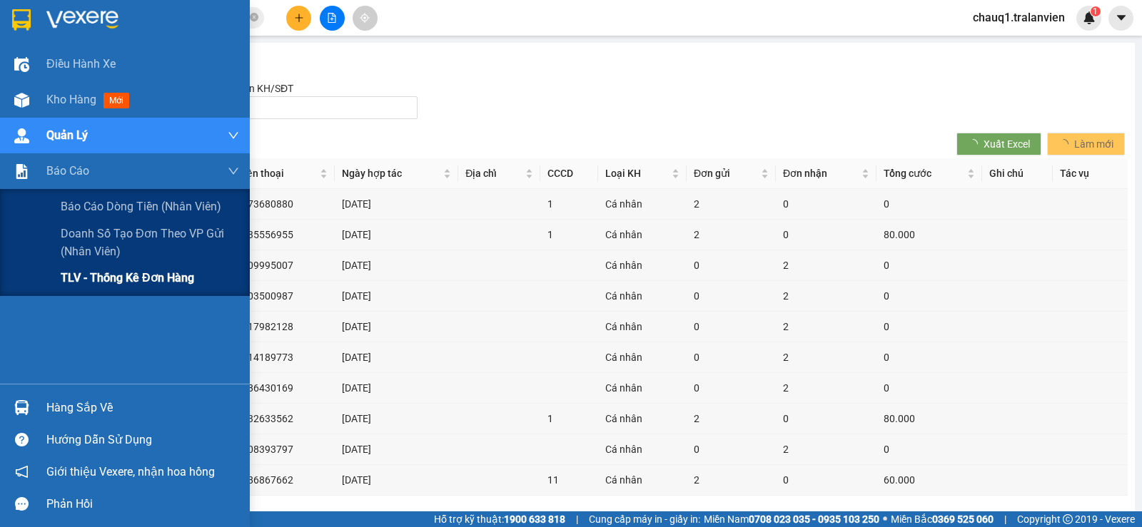
click at [95, 275] on span "TLV - Thống kê đơn hàng" at bounding box center [127, 278] width 133 height 18
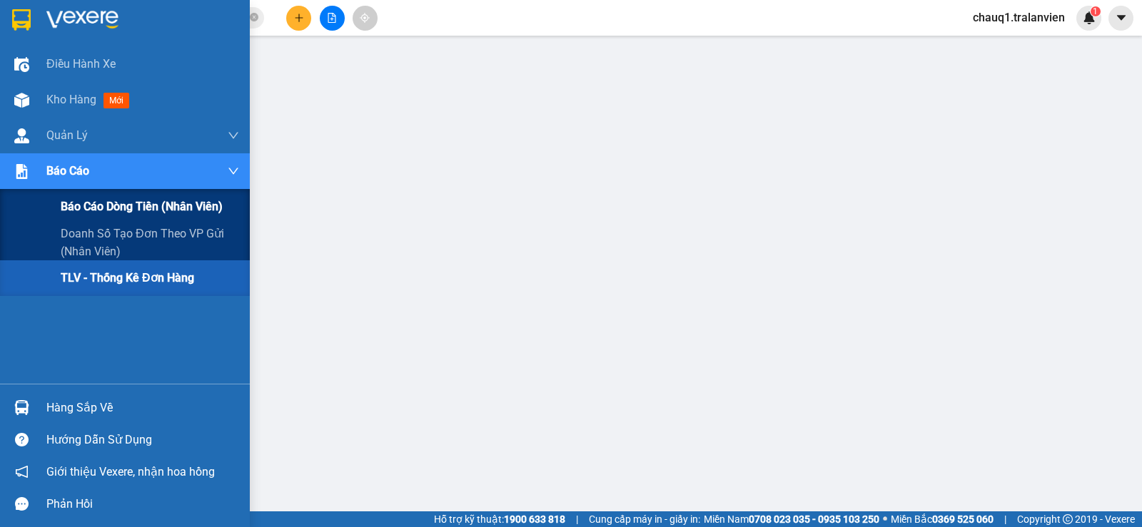
click at [127, 204] on span "Báo cáo dòng tiền (nhân viên)" at bounding box center [142, 207] width 162 height 18
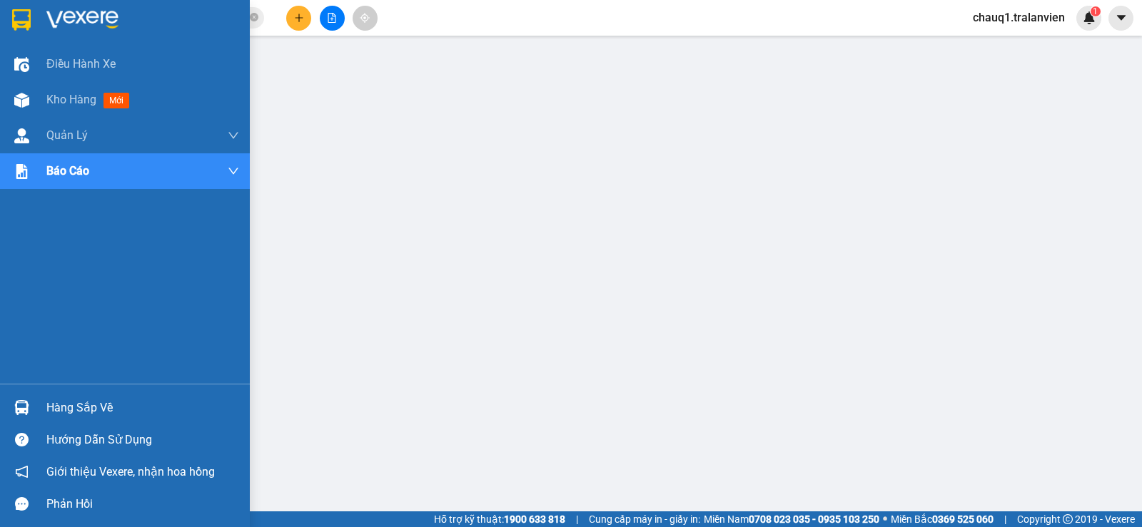
click at [59, 24] on img at bounding box center [82, 19] width 72 height 21
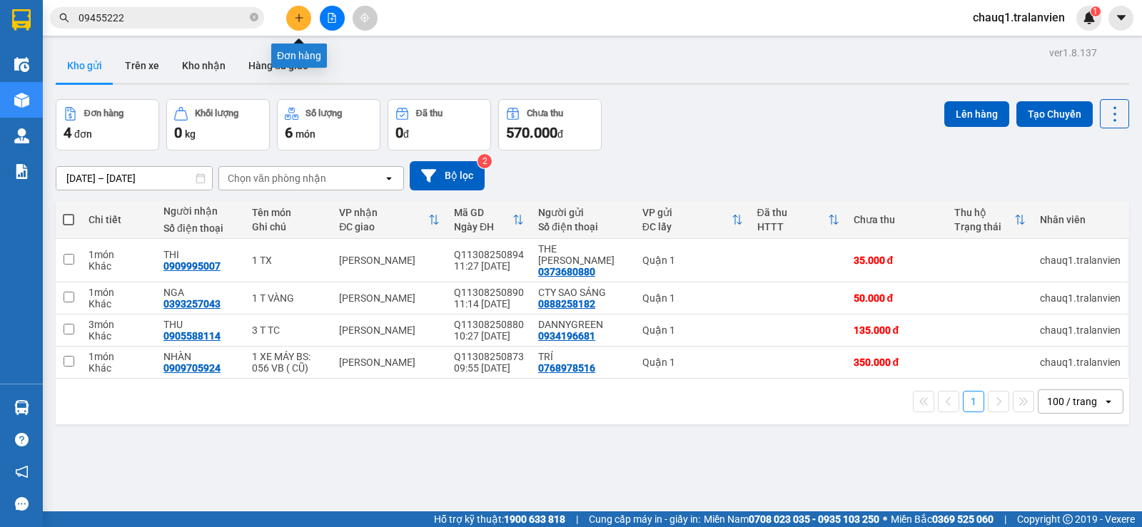
click at [302, 21] on icon "plus" at bounding box center [299, 18] width 10 height 10
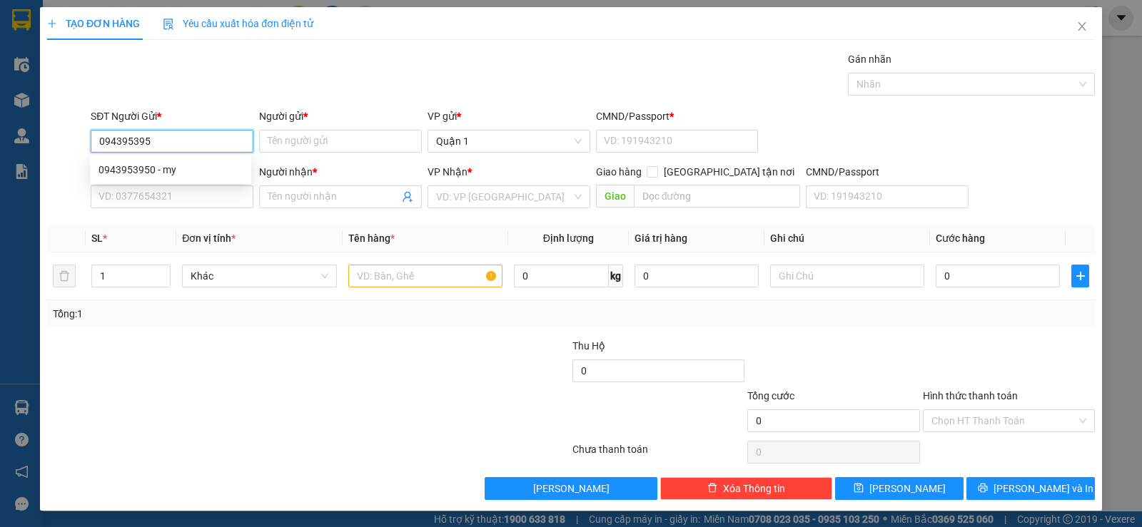
type input "0943953950"
click at [139, 171] on div "0943953950 - my" at bounding box center [170, 170] width 144 height 16
type input "my"
type input "1"
type input "0973808097"
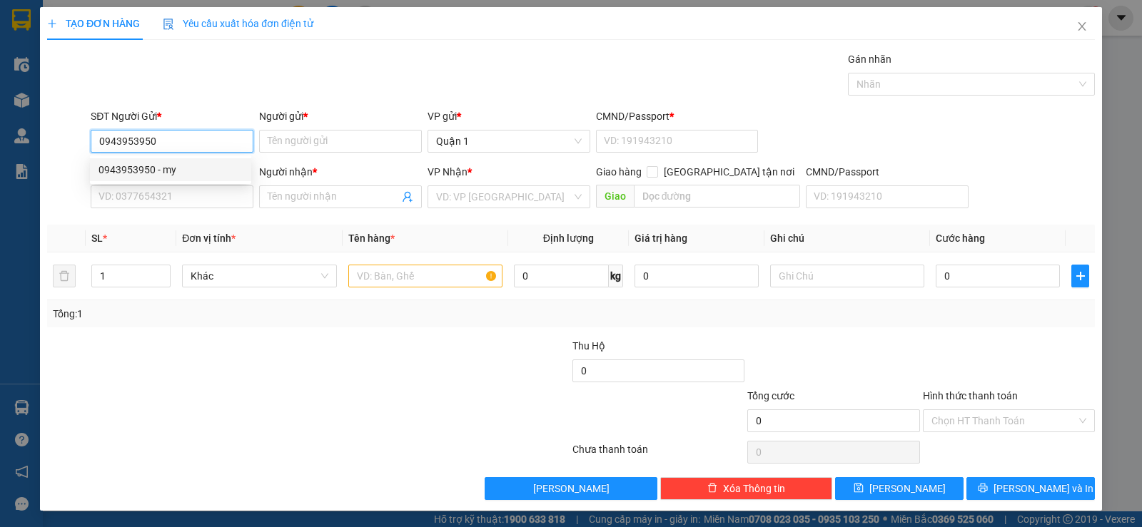
type input "TRÚC"
type input "0943953950"
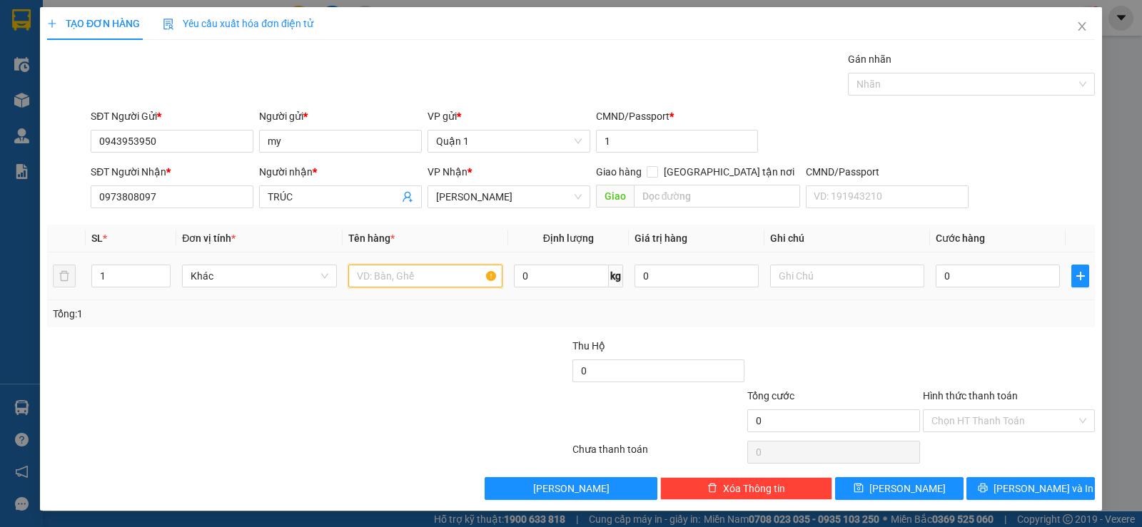
click at [392, 281] on input "text" at bounding box center [425, 276] width 154 height 23
type input "1 CỤC TRẮNG"
click at [977, 270] on input "0" at bounding box center [997, 276] width 124 height 23
type input "2"
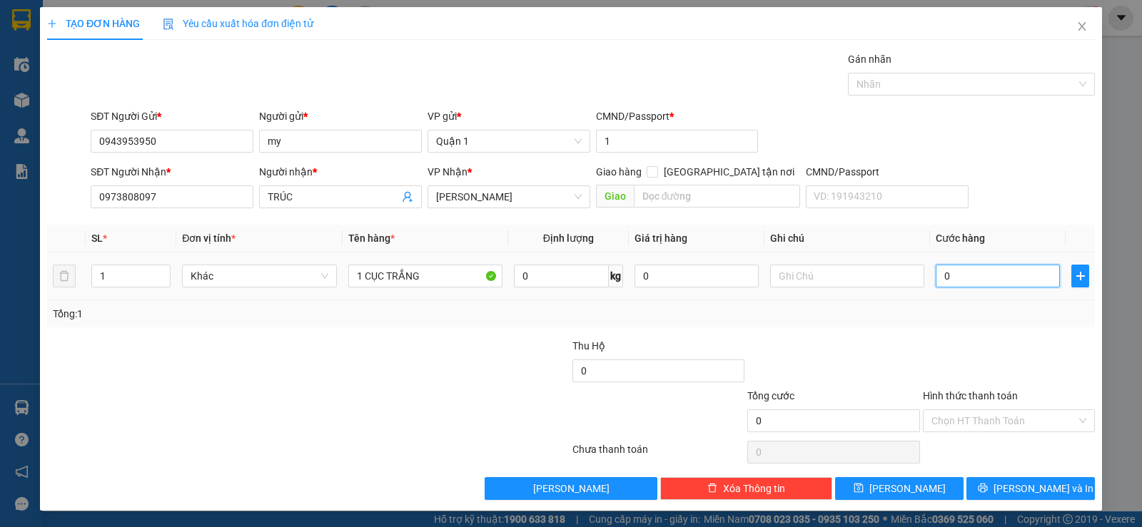
type input "2"
type input "25"
type input "25.000"
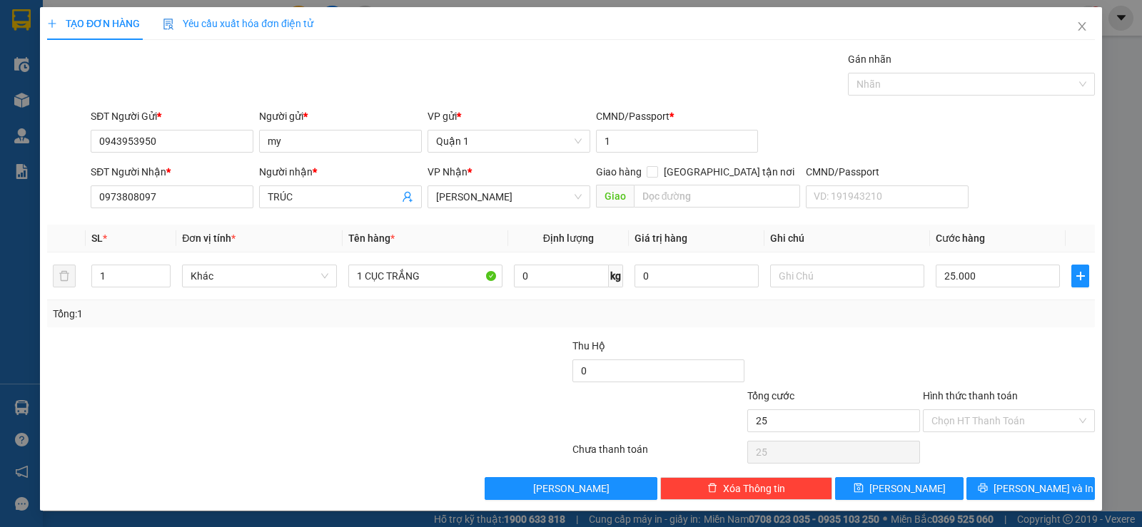
type input "25.000"
click at [1041, 352] on div at bounding box center [1008, 363] width 175 height 50
drag, startPoint x: 1030, startPoint y: 426, endPoint x: 1010, endPoint y: 457, distance: 37.6
click at [1030, 427] on input "Hình thức thanh toán" at bounding box center [1003, 420] width 145 height 21
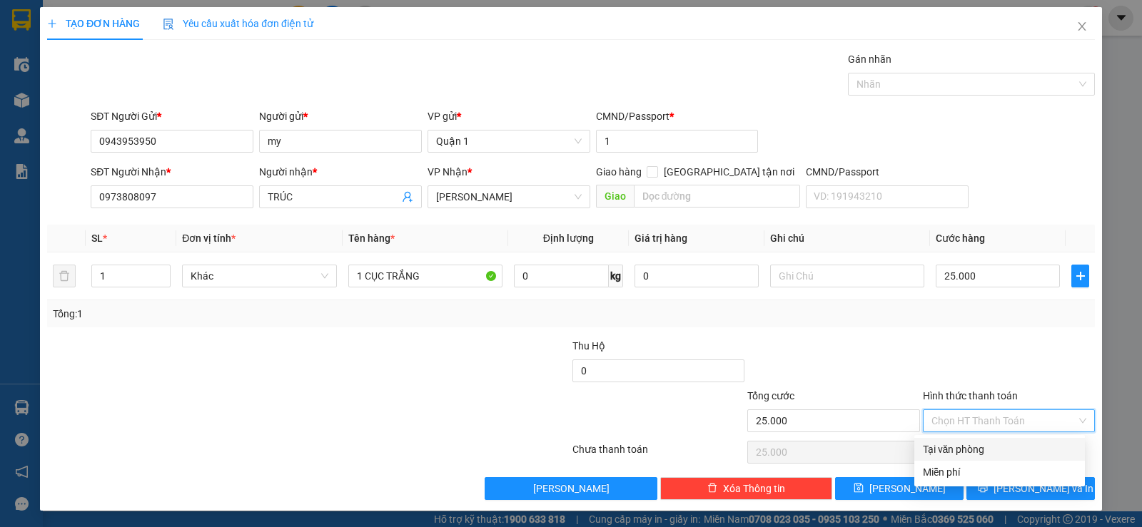
click at [962, 333] on div "Transit Pickup Surcharge Ids Transit Deliver Surcharge Ids Transit Deliver Surc…" at bounding box center [570, 275] width 1047 height 449
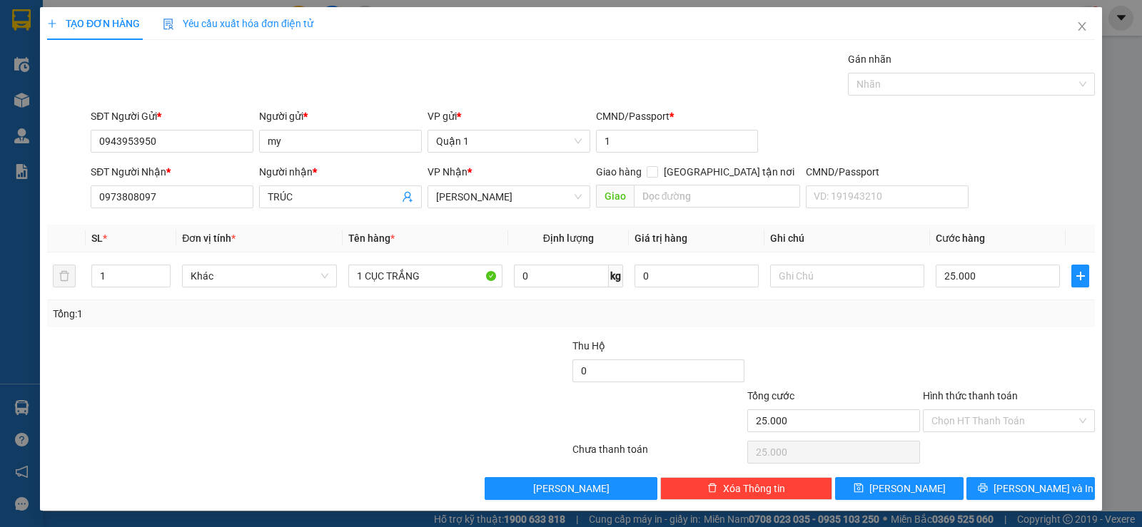
click at [1018, 141] on div "SĐT Người Gửi * 0943953950 Người gửi * my VP gửi * Quận 1 CMND/Passport * 1" at bounding box center [593, 133] width 1010 height 50
click at [956, 325] on div "Tổng: 1" at bounding box center [570, 313] width 1047 height 27
click at [977, 425] on input "Hình thức thanh toán" at bounding box center [1003, 420] width 145 height 21
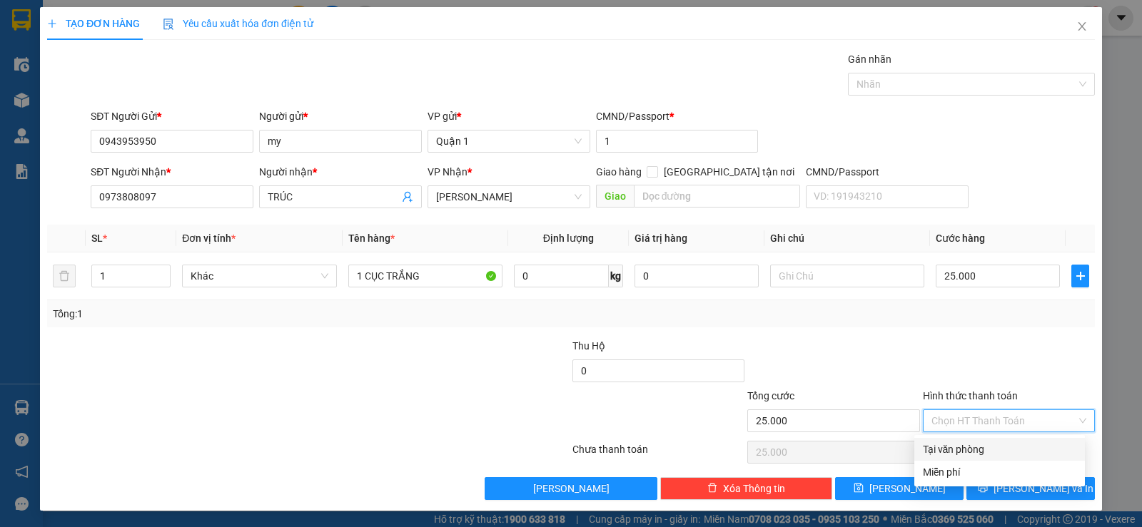
drag, startPoint x: 981, startPoint y: 451, endPoint x: 937, endPoint y: 508, distance: 71.8
click at [981, 452] on div "Tại văn phòng" at bounding box center [998, 450] width 153 height 16
type input "0"
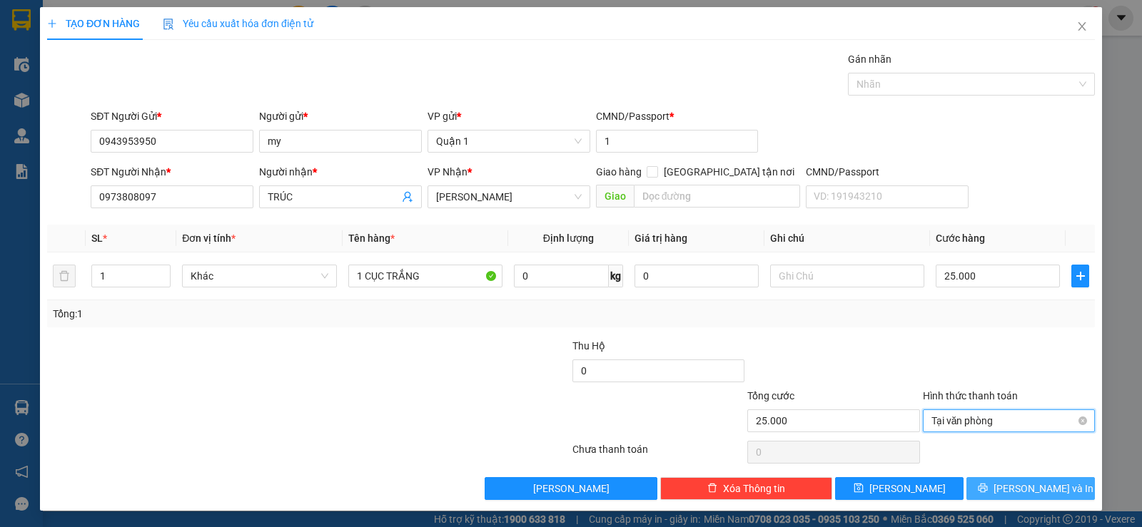
drag, startPoint x: 1041, startPoint y: 495, endPoint x: 1010, endPoint y: 428, distance: 73.7
click at [1042, 495] on span "[PERSON_NAME] và In" at bounding box center [1043, 489] width 100 height 16
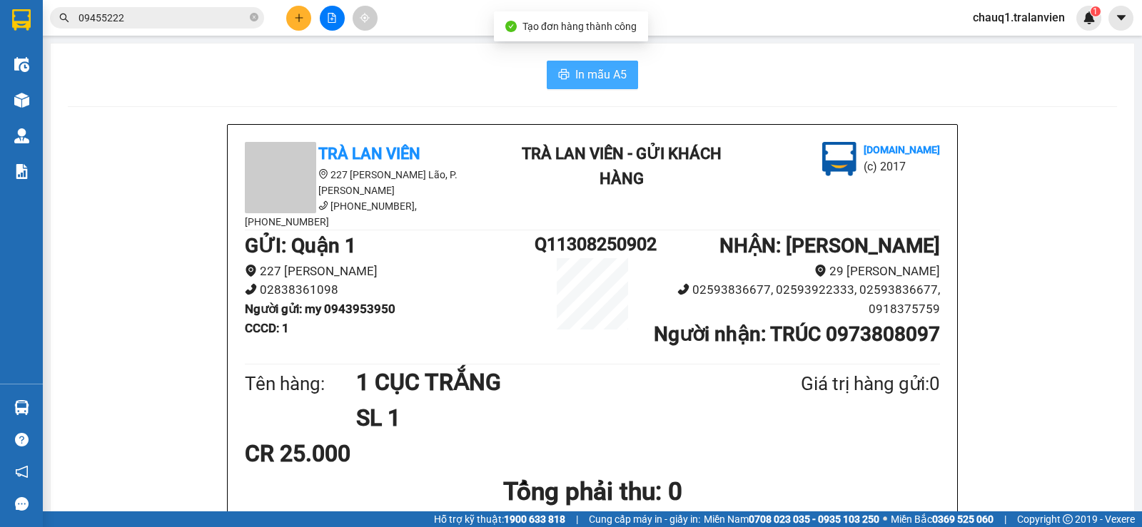
click at [600, 73] on span "In mẫu A5" at bounding box center [600, 75] width 51 height 18
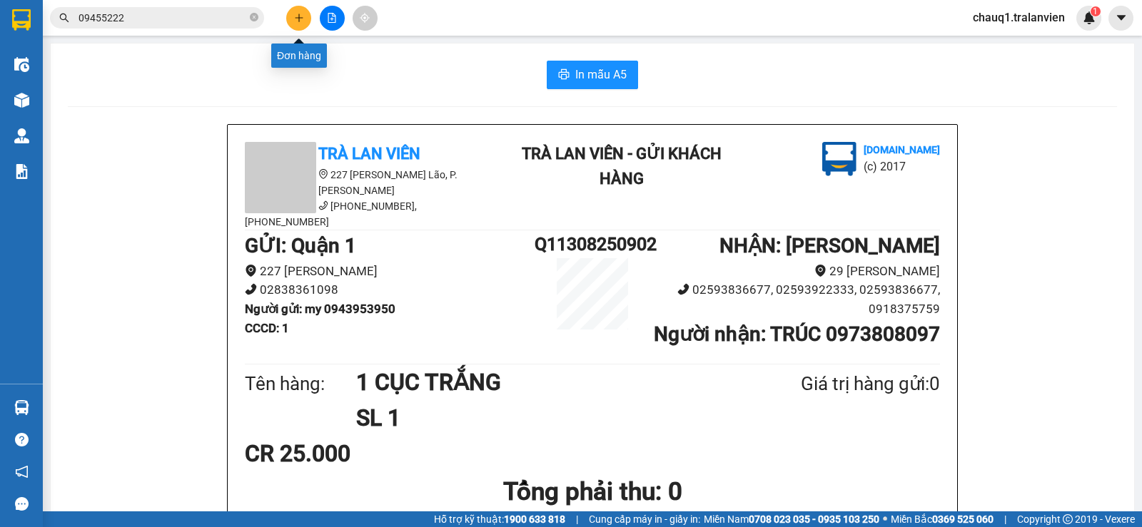
click at [295, 21] on icon "plus" at bounding box center [299, 18] width 10 height 10
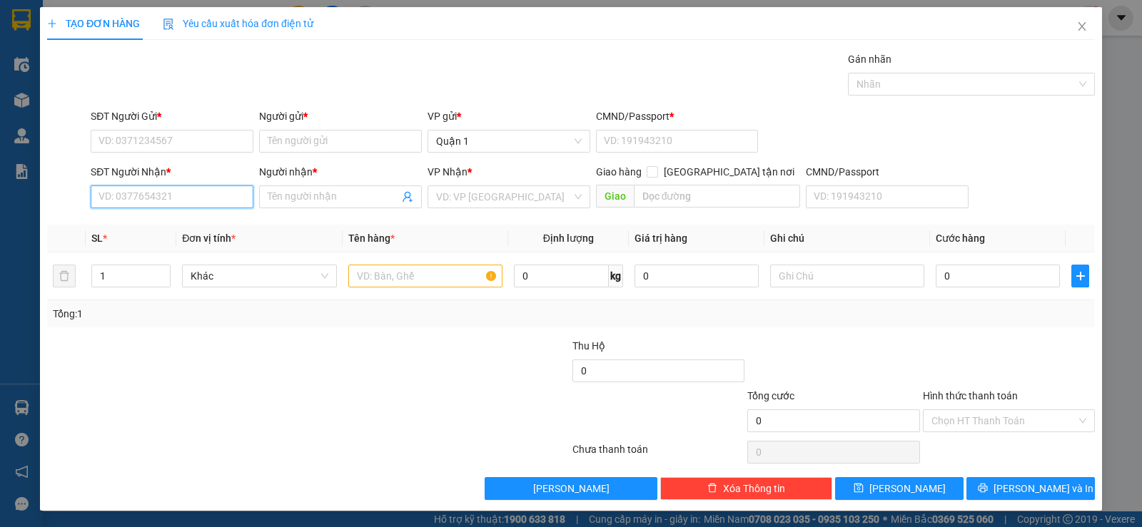
click at [170, 195] on input "SĐT Người Nhận *" at bounding box center [172, 196] width 163 height 23
click at [195, 226] on div "0986709456 - NHẬT" at bounding box center [170, 226] width 144 height 16
type input "0986709456"
type input "NHẬT"
type input "0986709456"
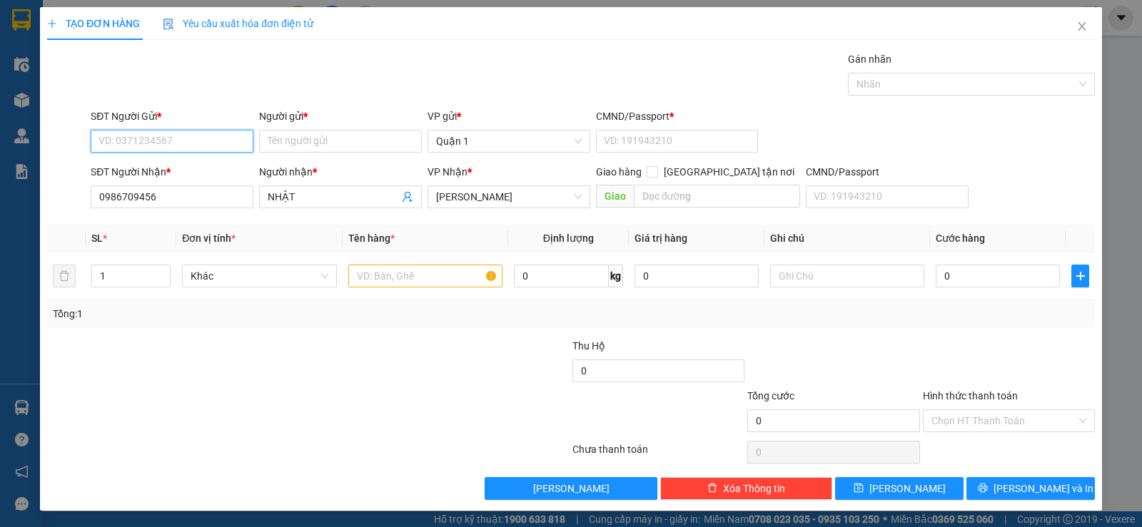
click at [190, 141] on input "SĐT Người Gửi *" at bounding box center [172, 141] width 163 height 23
click at [184, 171] on div "0852533988 - HƯƠNG" at bounding box center [170, 170] width 144 height 16
type input "0852533988"
type input "HƯƠNG"
type input "1"
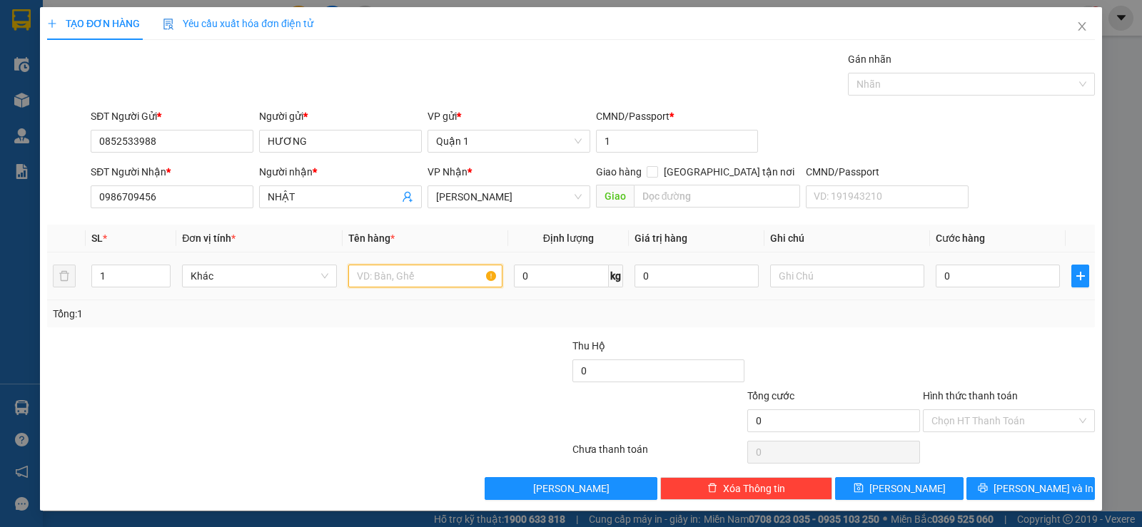
click at [385, 275] on input "text" at bounding box center [425, 276] width 154 height 23
type input "1 KIỆN TH VÀNG"
click at [964, 283] on input "0" at bounding box center [997, 276] width 124 height 23
click at [973, 322] on div "Tổng: 1" at bounding box center [570, 313] width 1047 height 27
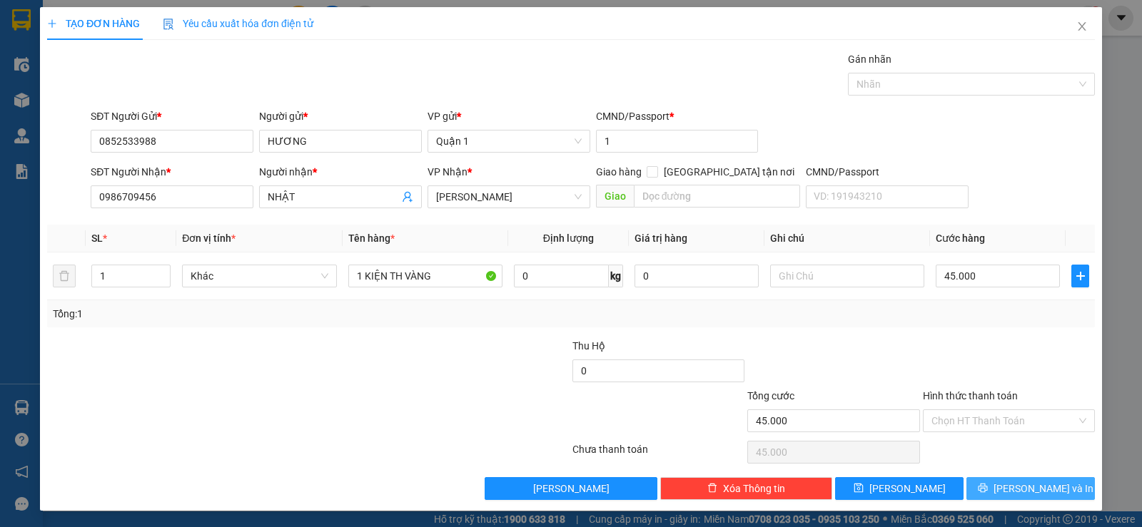
click at [1015, 484] on span "[PERSON_NAME] và In" at bounding box center [1043, 489] width 100 height 16
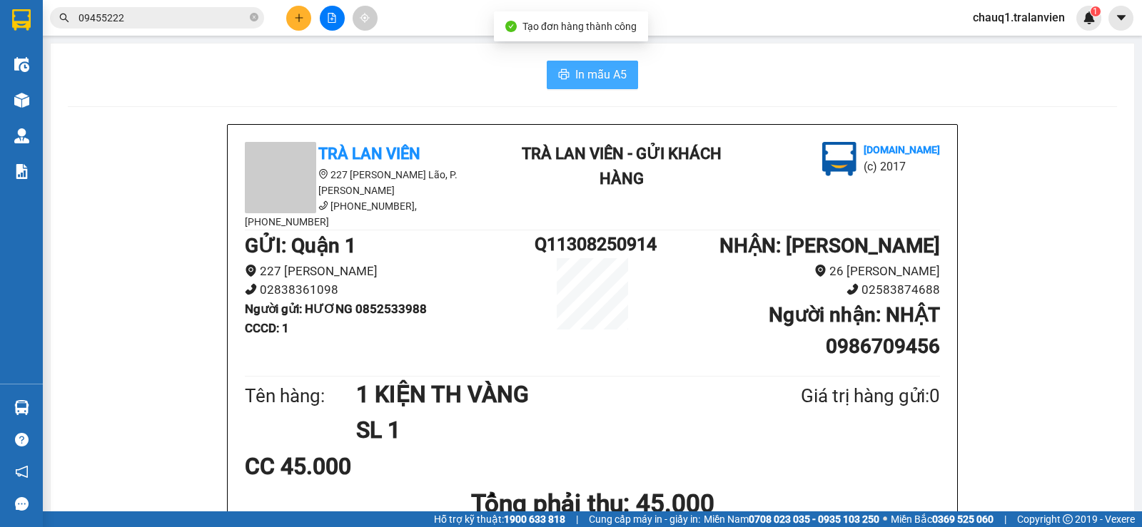
click at [599, 79] on span "In mẫu A5" at bounding box center [600, 75] width 51 height 18
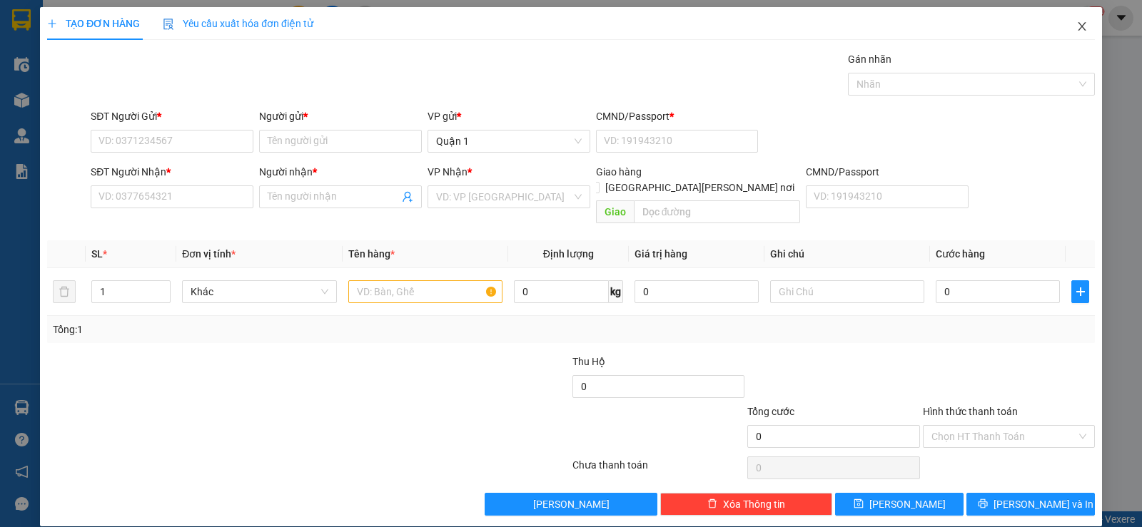
drag, startPoint x: 1069, startPoint y: 21, endPoint x: 1091, endPoint y: 24, distance: 22.3
click at [1076, 21] on icon "close" at bounding box center [1081, 26] width 11 height 11
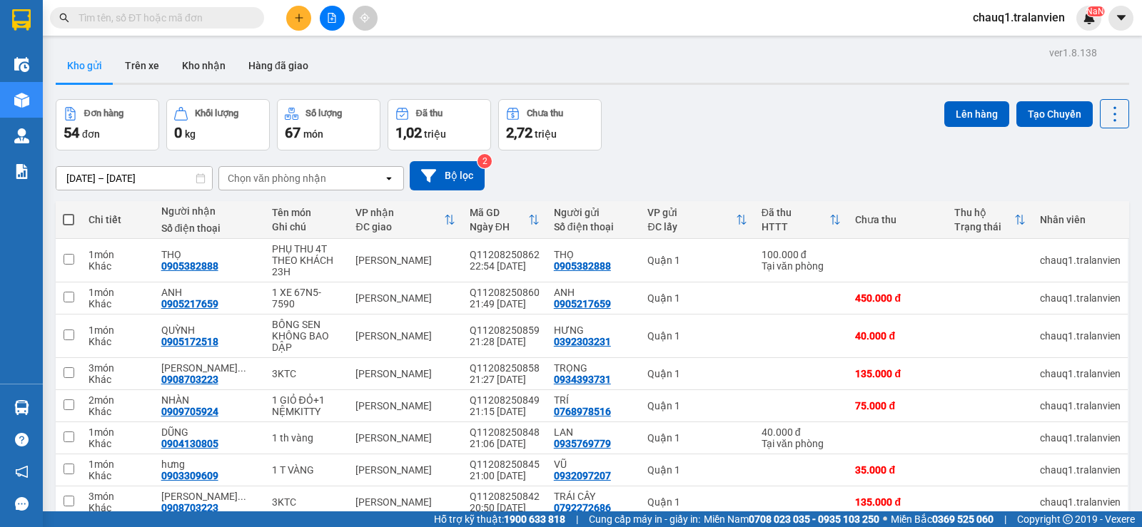
click at [211, 17] on input "text" at bounding box center [162, 18] width 168 height 16
paste input "0393257043"
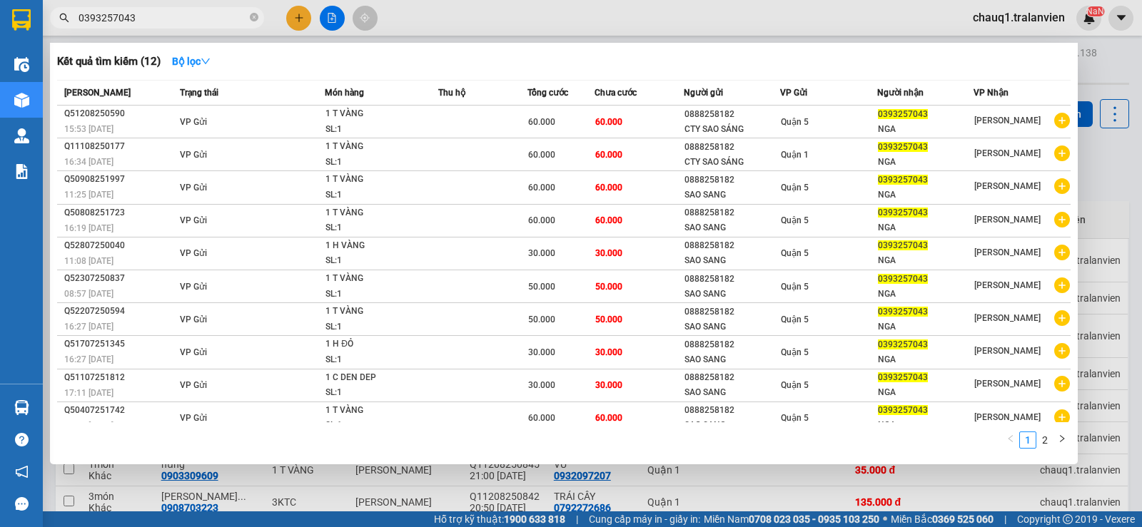
type input "0393257043"
click at [469, 7] on div at bounding box center [571, 263] width 1142 height 527
click at [184, 16] on input "0393257043" at bounding box center [162, 18] width 168 height 16
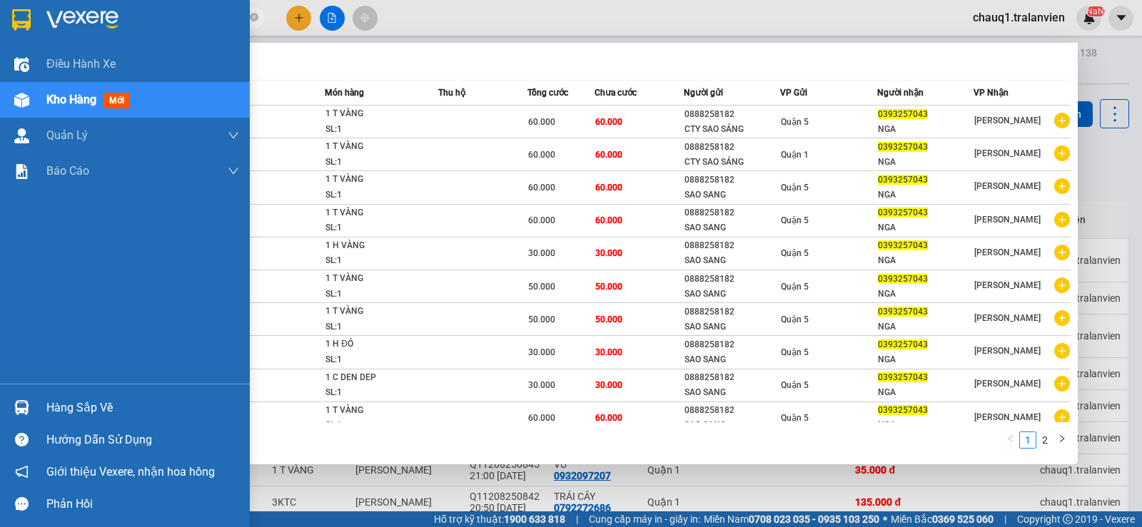
click at [74, 19] on img at bounding box center [82, 19] width 72 height 21
